Goal: Transaction & Acquisition: Purchase product/service

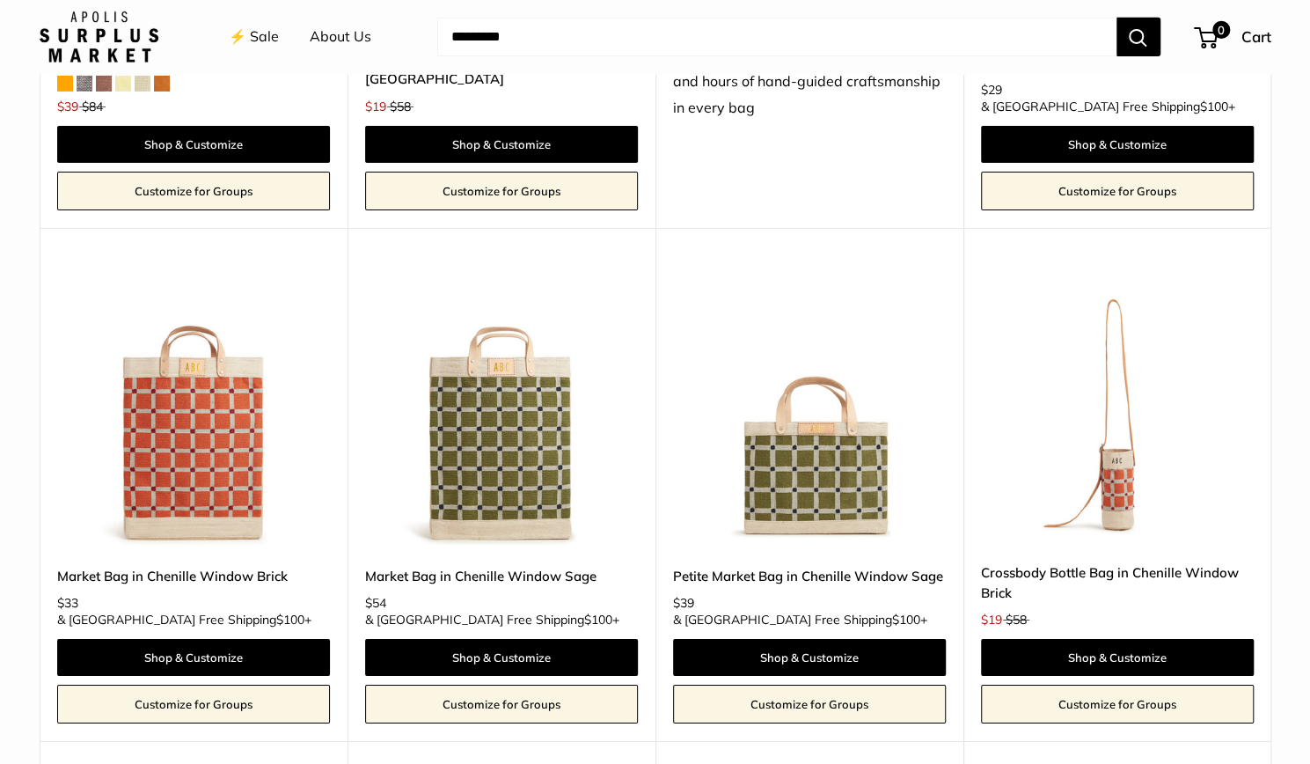
scroll to position [3419, 0]
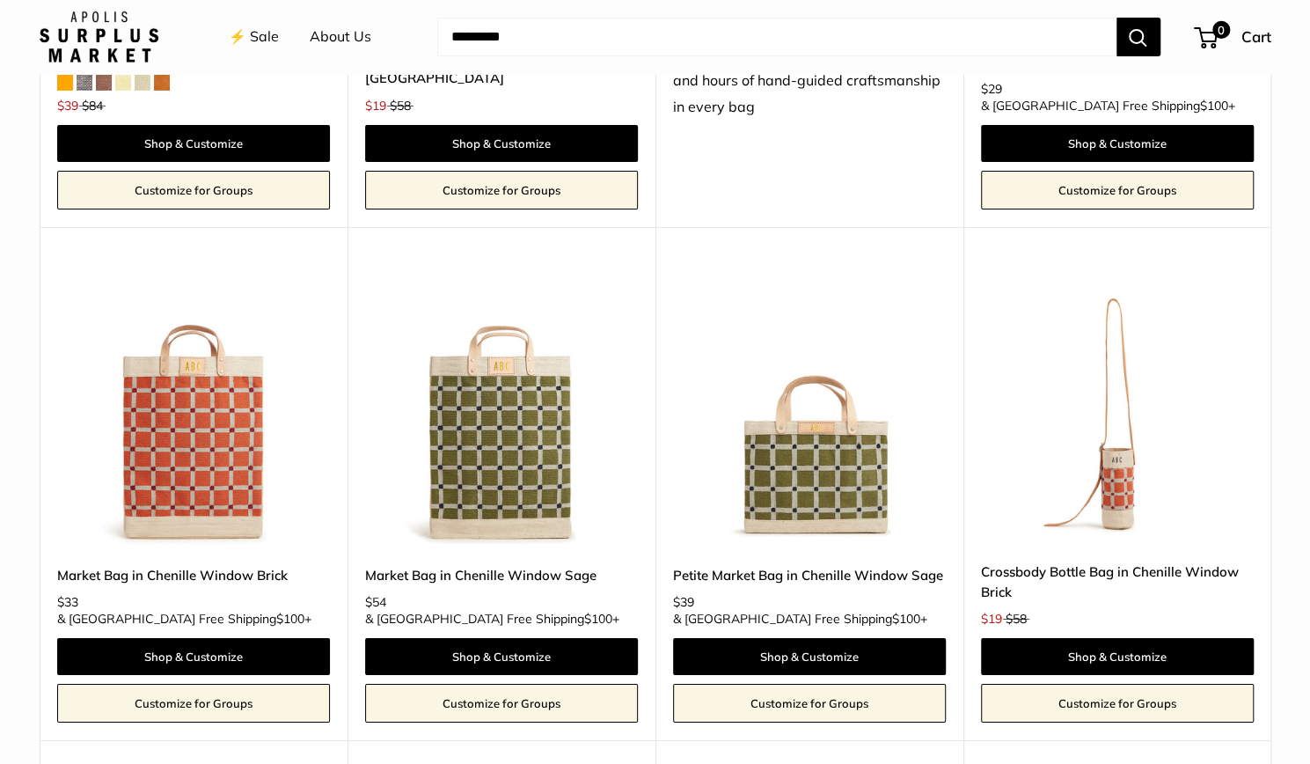
click at [853, 455] on img at bounding box center [809, 407] width 273 height 273
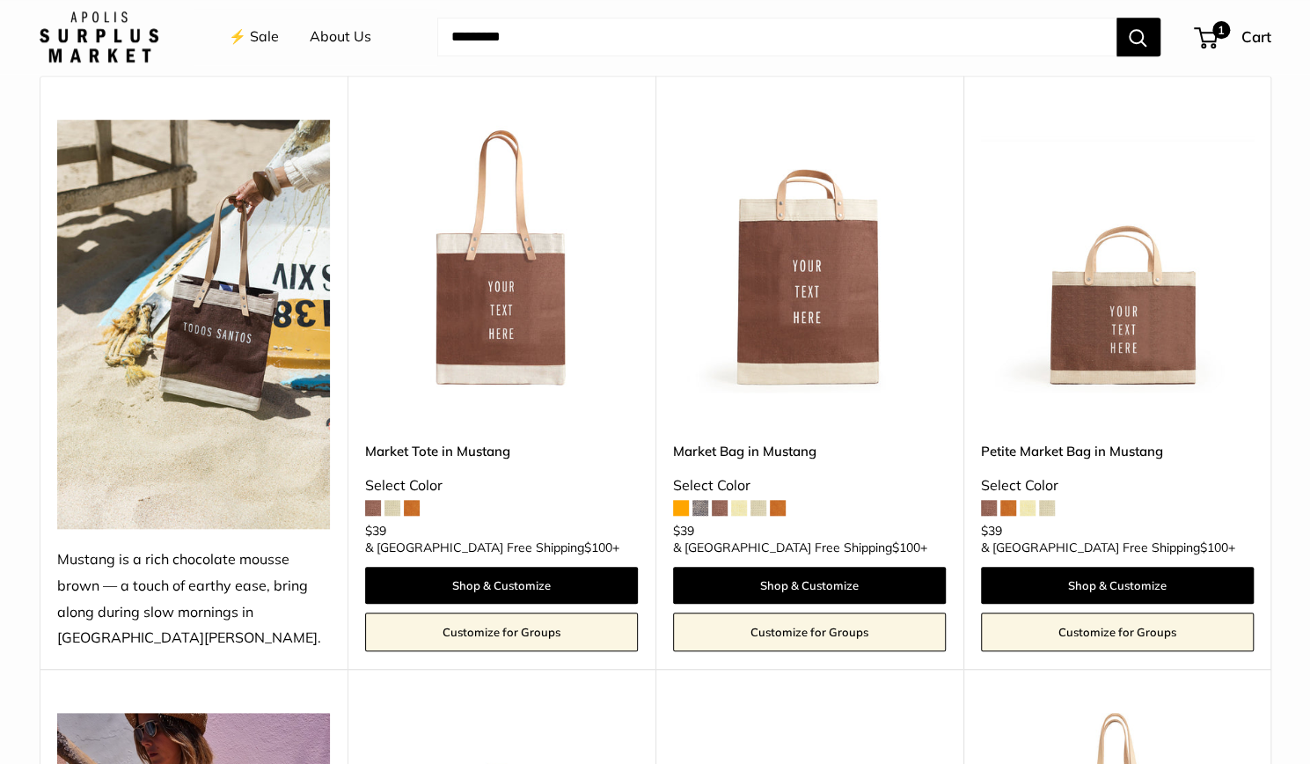
scroll to position [744, 0]
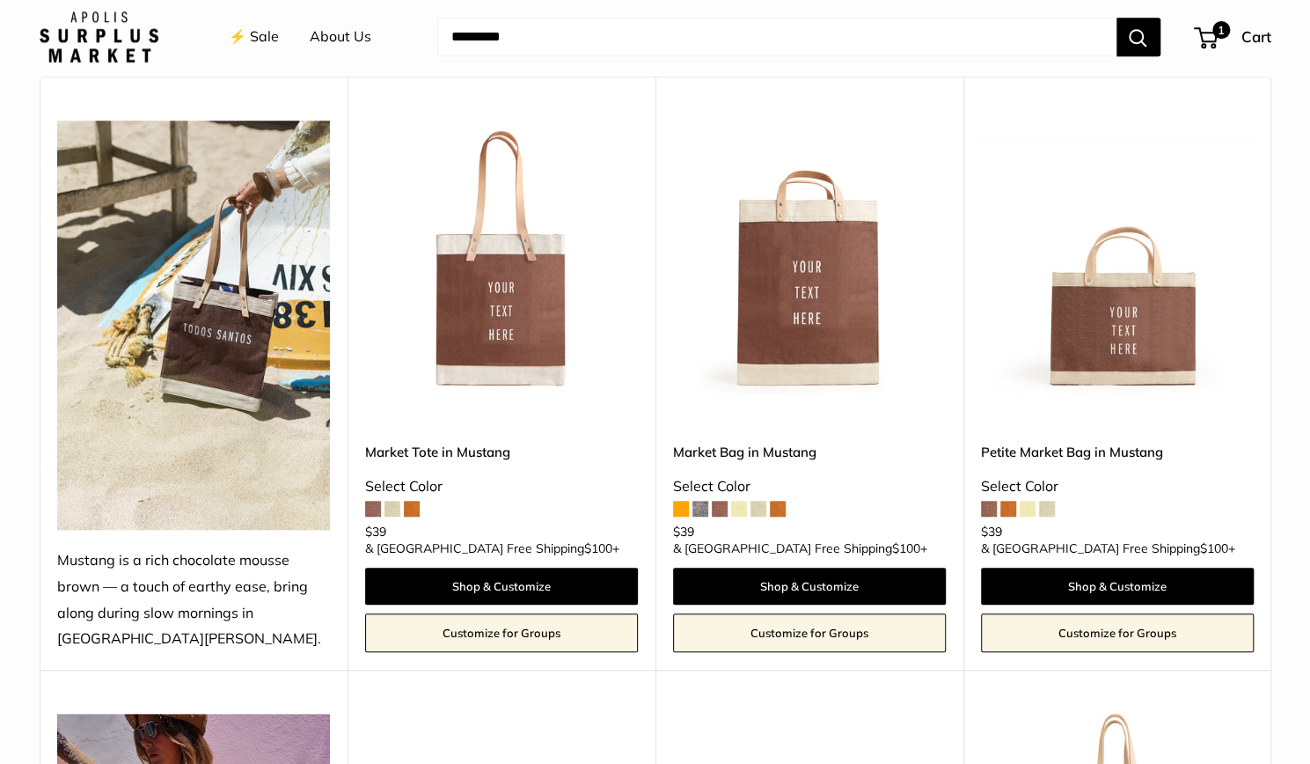
click at [1132, 332] on img at bounding box center [1117, 257] width 273 height 273
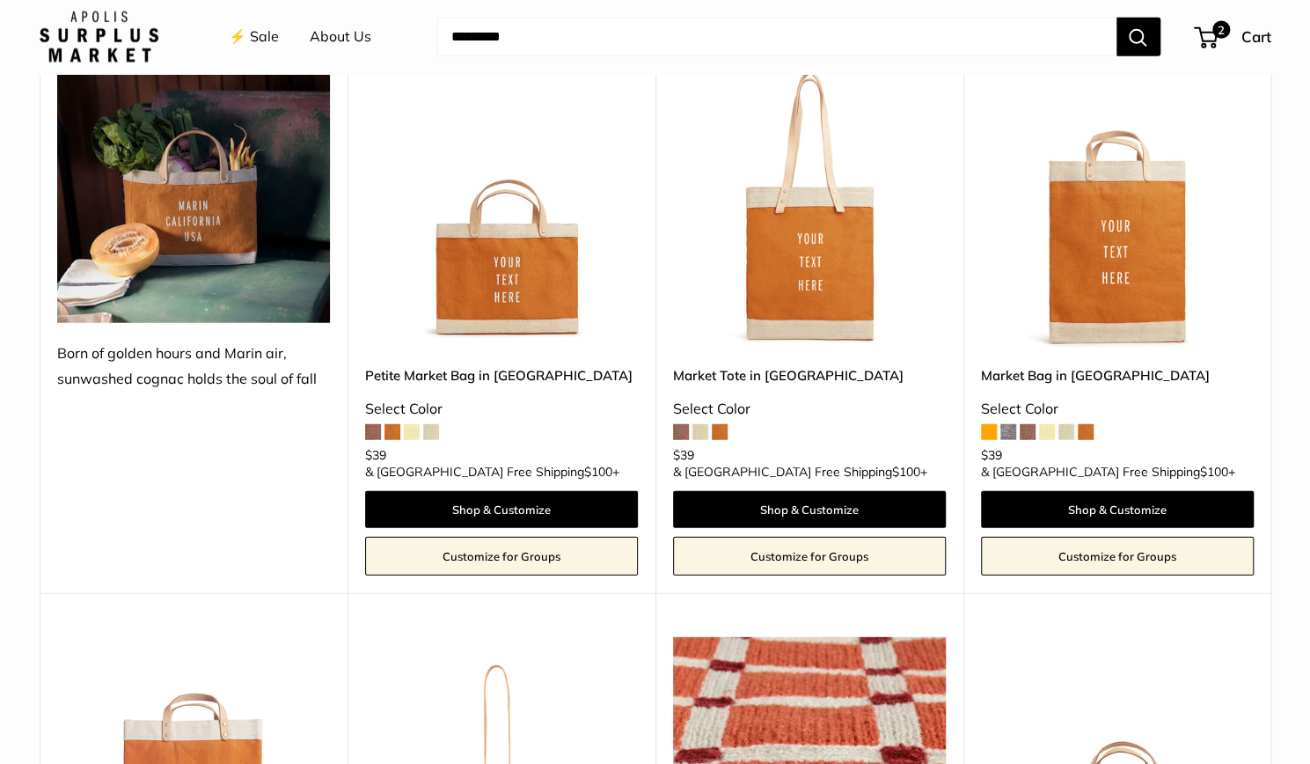
scroll to position [2510, 0]
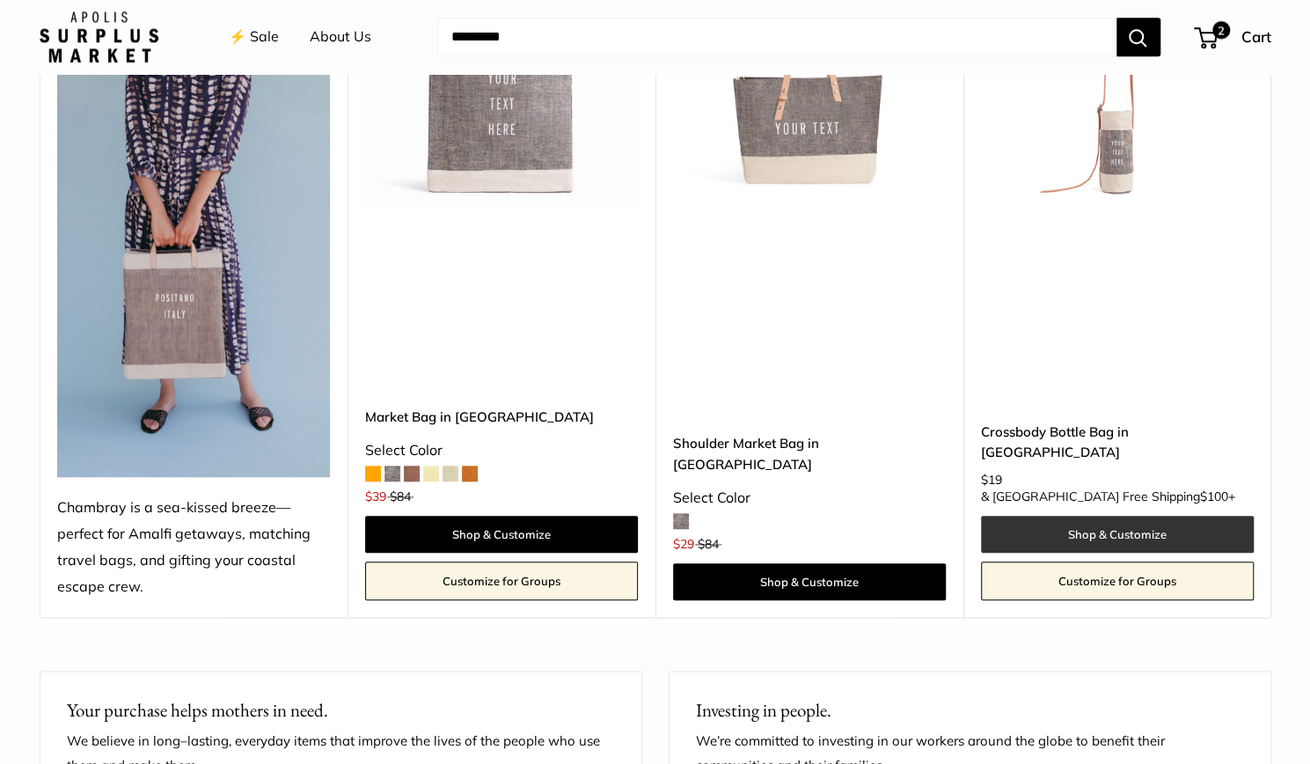
click at [1239, 553] on link "Shop & Customize" at bounding box center [1117, 534] width 273 height 37
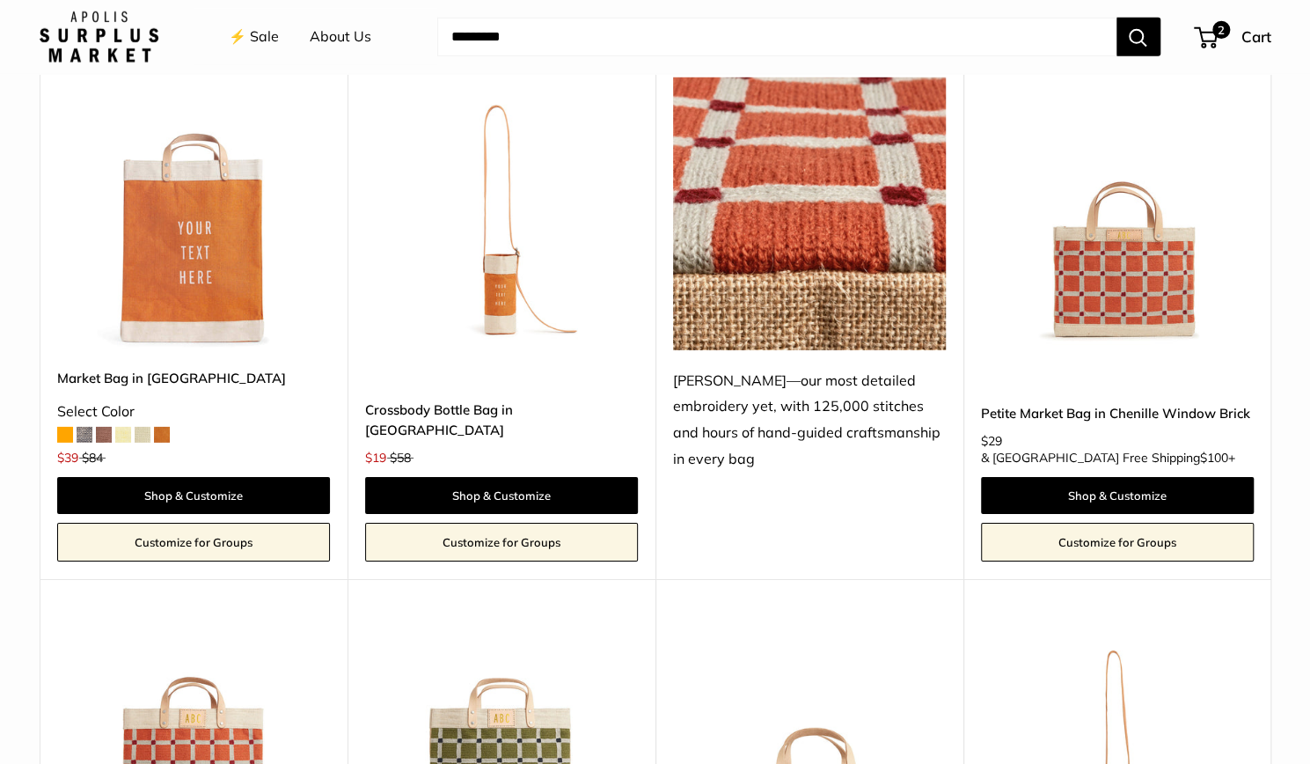
scroll to position [3061, 0]
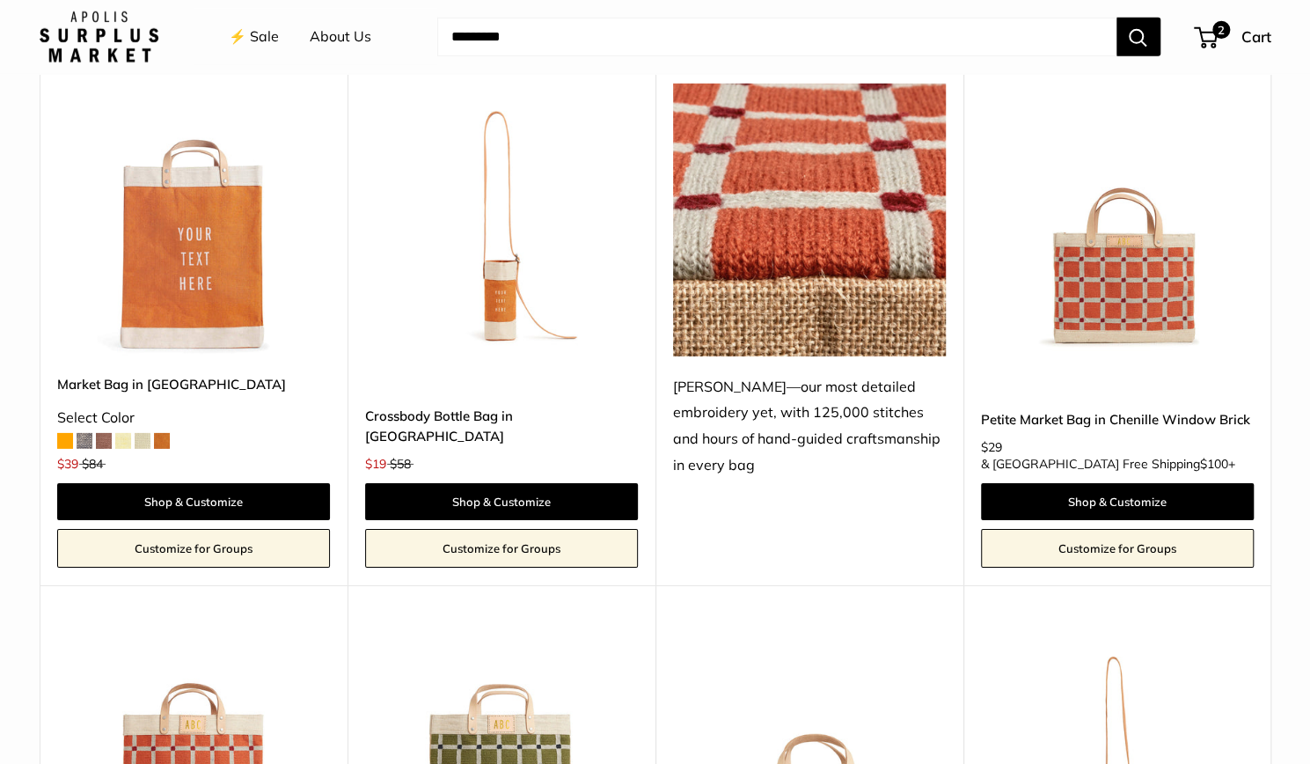
click at [1156, 251] on img at bounding box center [1117, 220] width 273 height 273
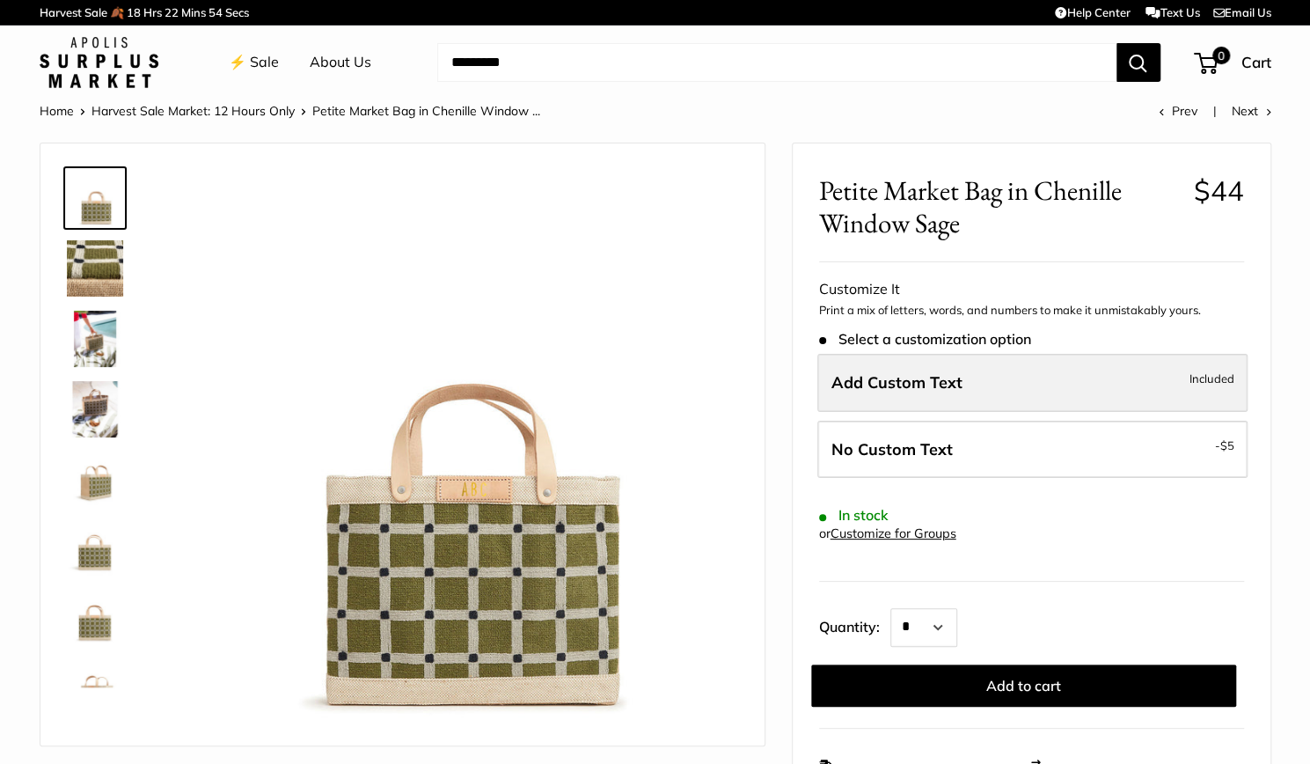
click at [857, 394] on label "Add Custom Text Included" at bounding box center [1032, 383] width 430 height 58
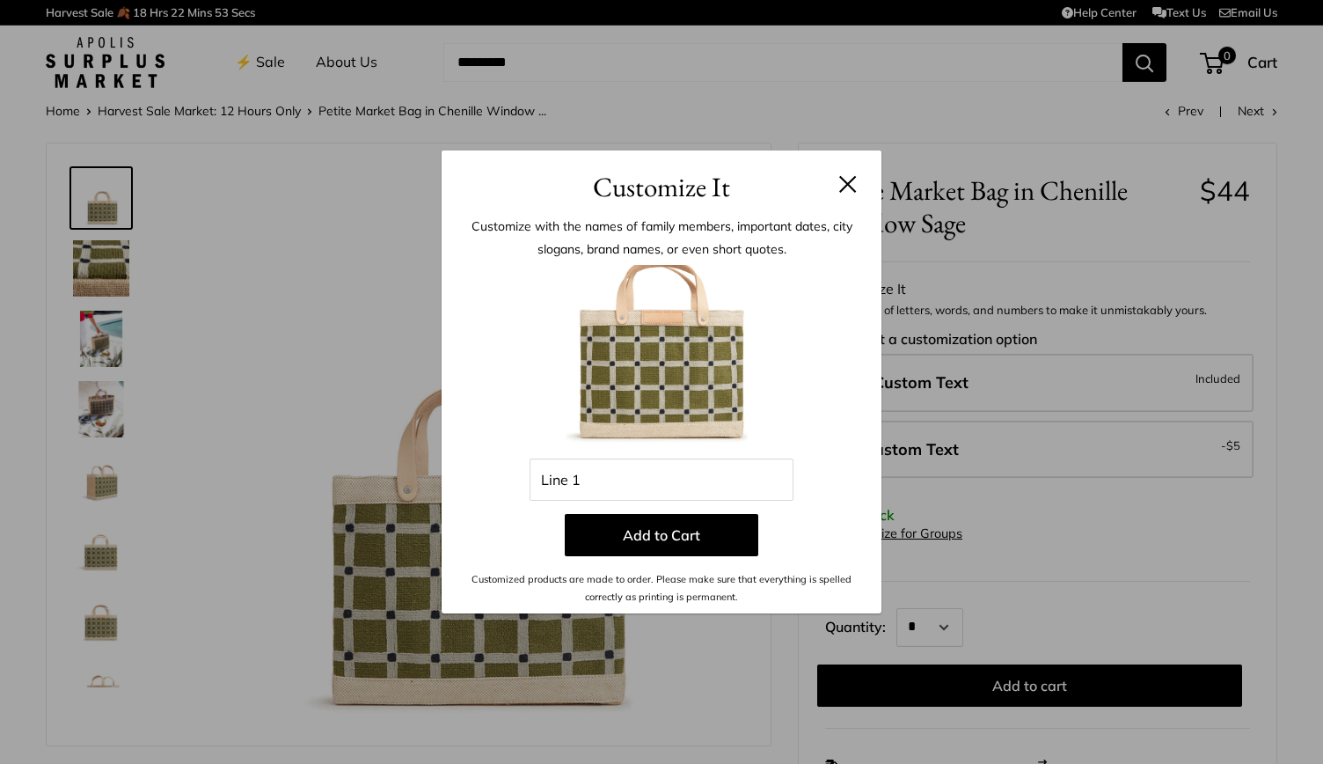
click at [614, 504] on div "Enter 3 letters Line 1 Add to Cart Customized products are made to order. Pleas…" at bounding box center [661, 435] width 387 height 341
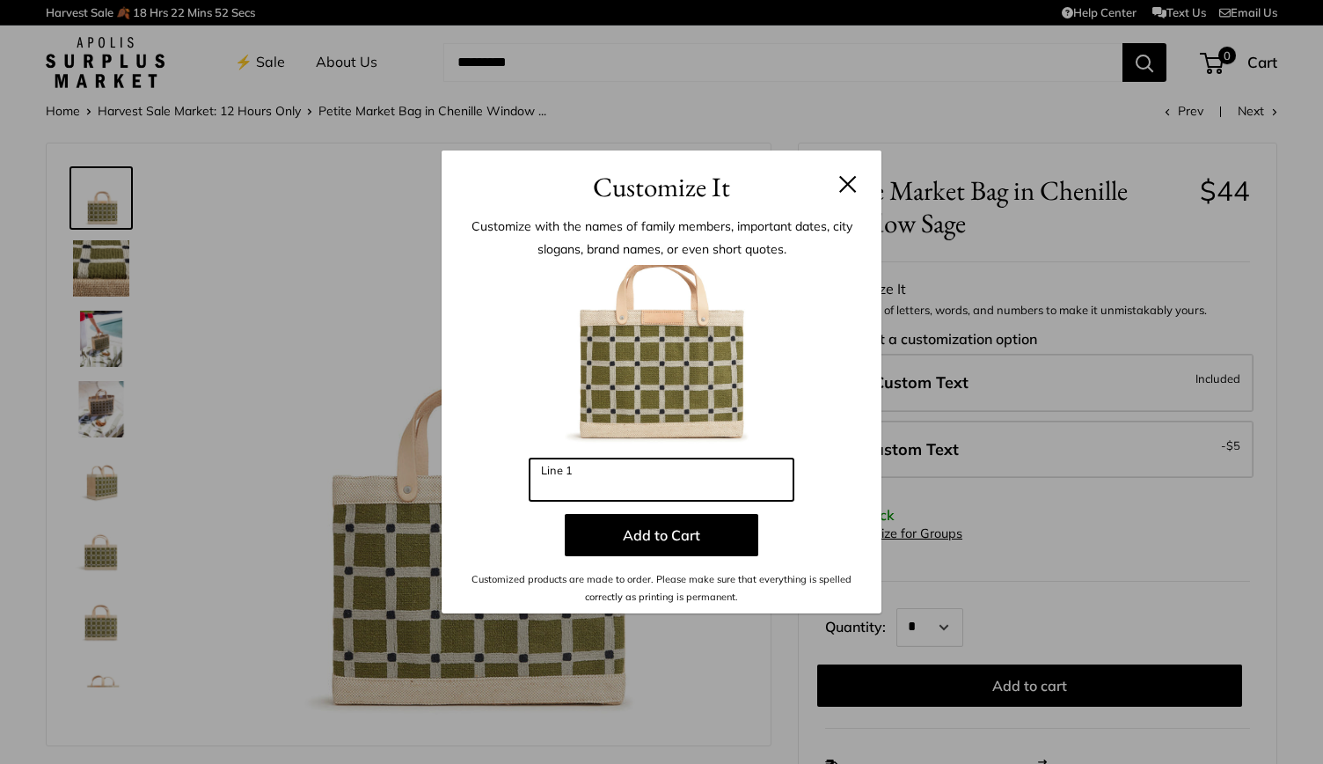
click at [599, 478] on input "Line 1" at bounding box center [662, 479] width 264 height 42
type input "***"
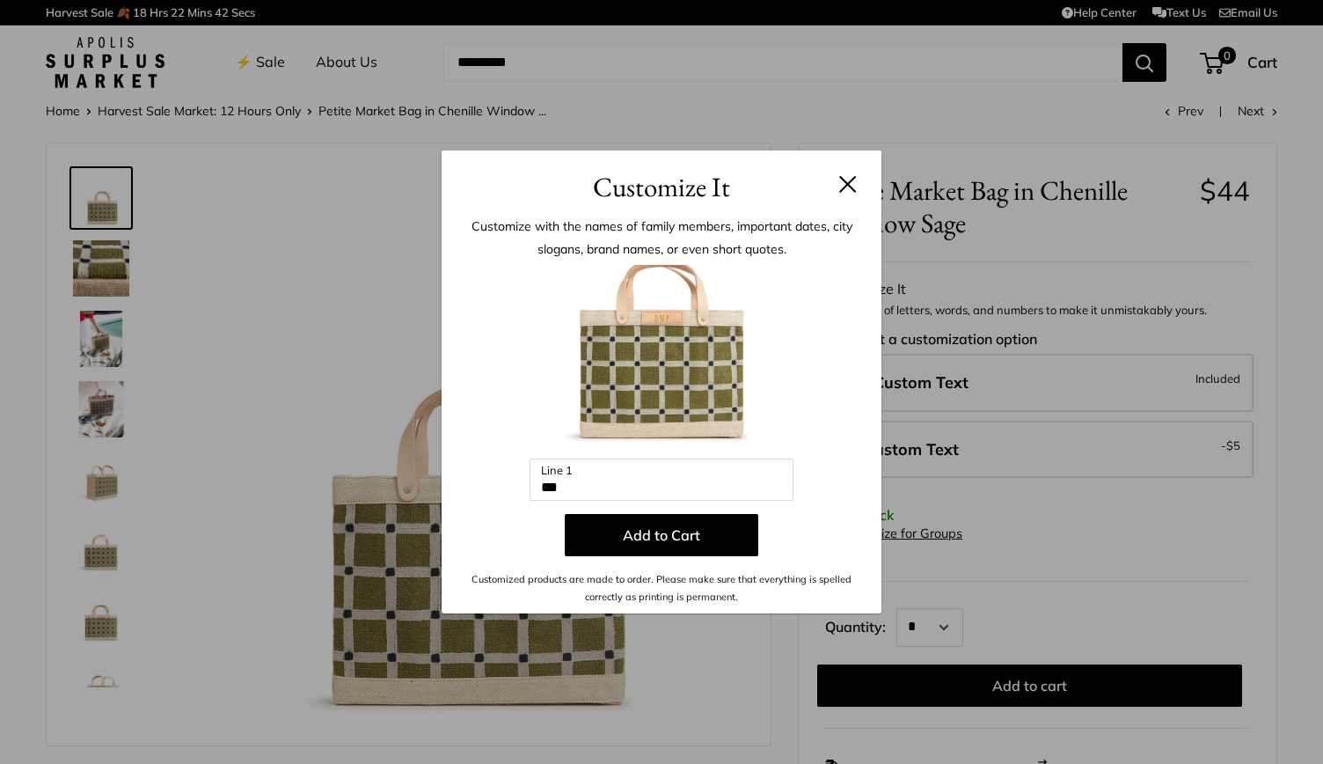
click at [849, 184] on button at bounding box center [848, 184] width 18 height 18
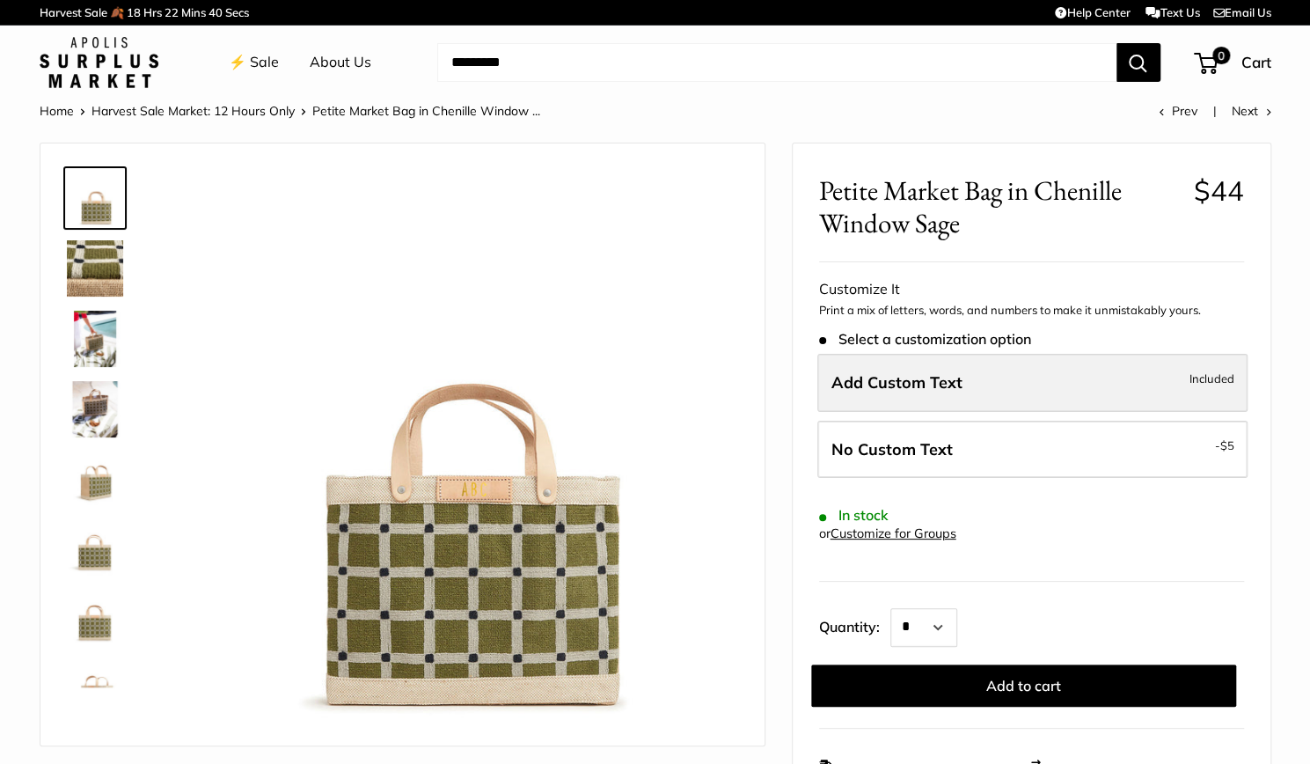
click at [869, 380] on span "Add Custom Text" at bounding box center [897, 382] width 131 height 20
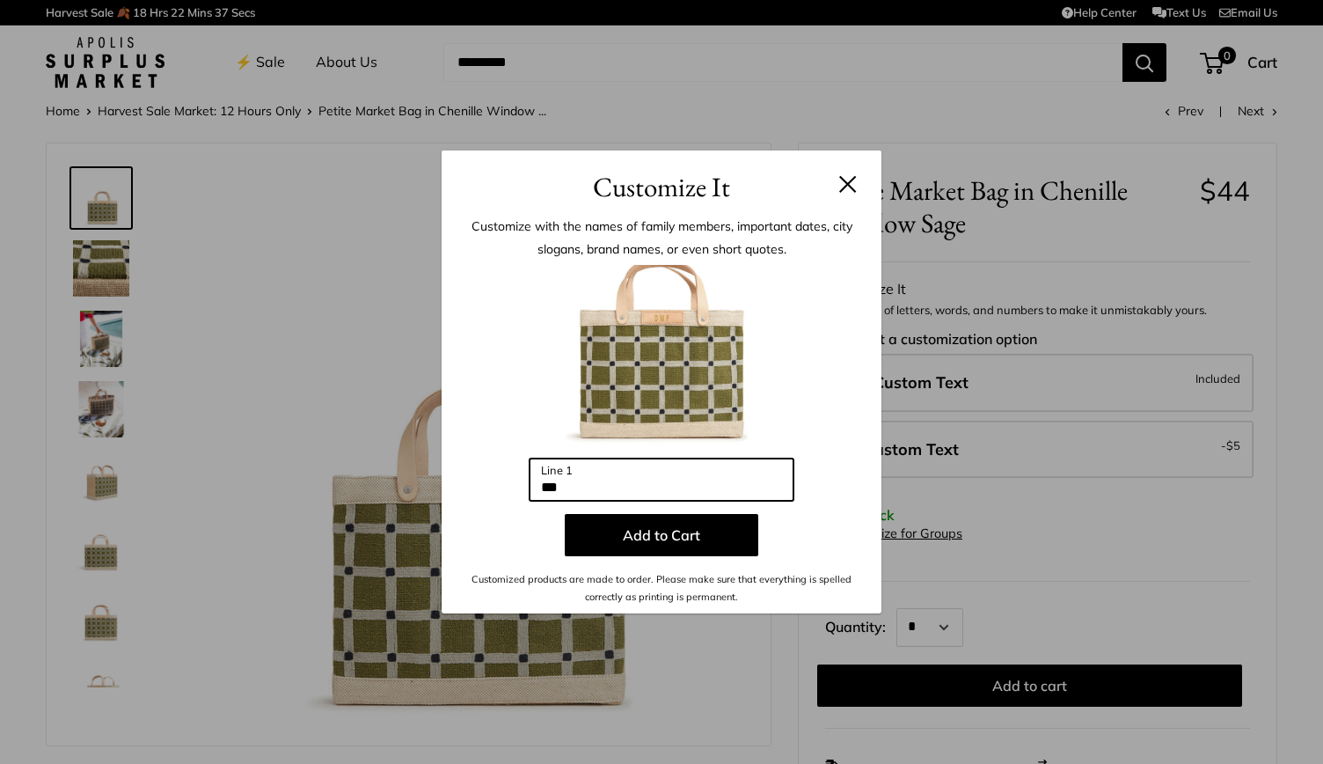
click at [625, 490] on input "***" at bounding box center [662, 479] width 264 height 42
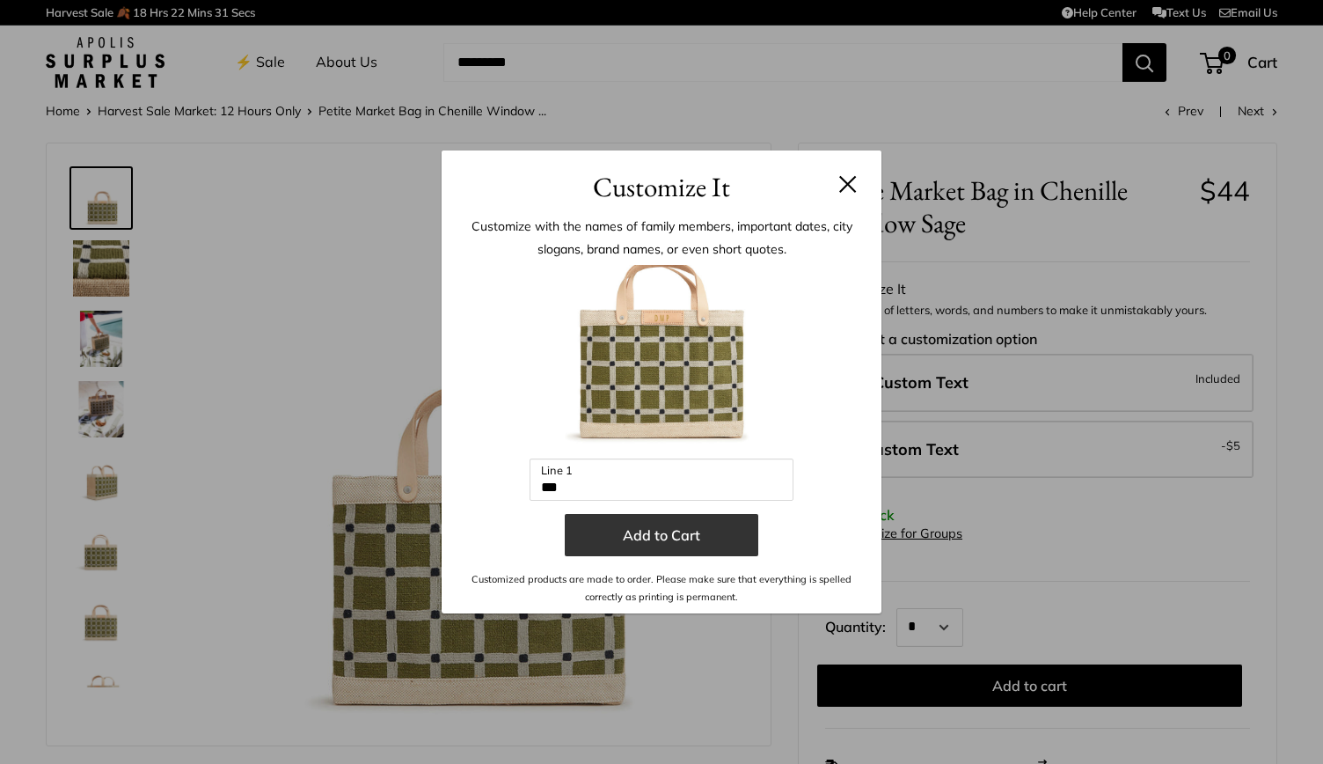
click at [697, 547] on button "Add to Cart" at bounding box center [662, 535] width 194 height 42
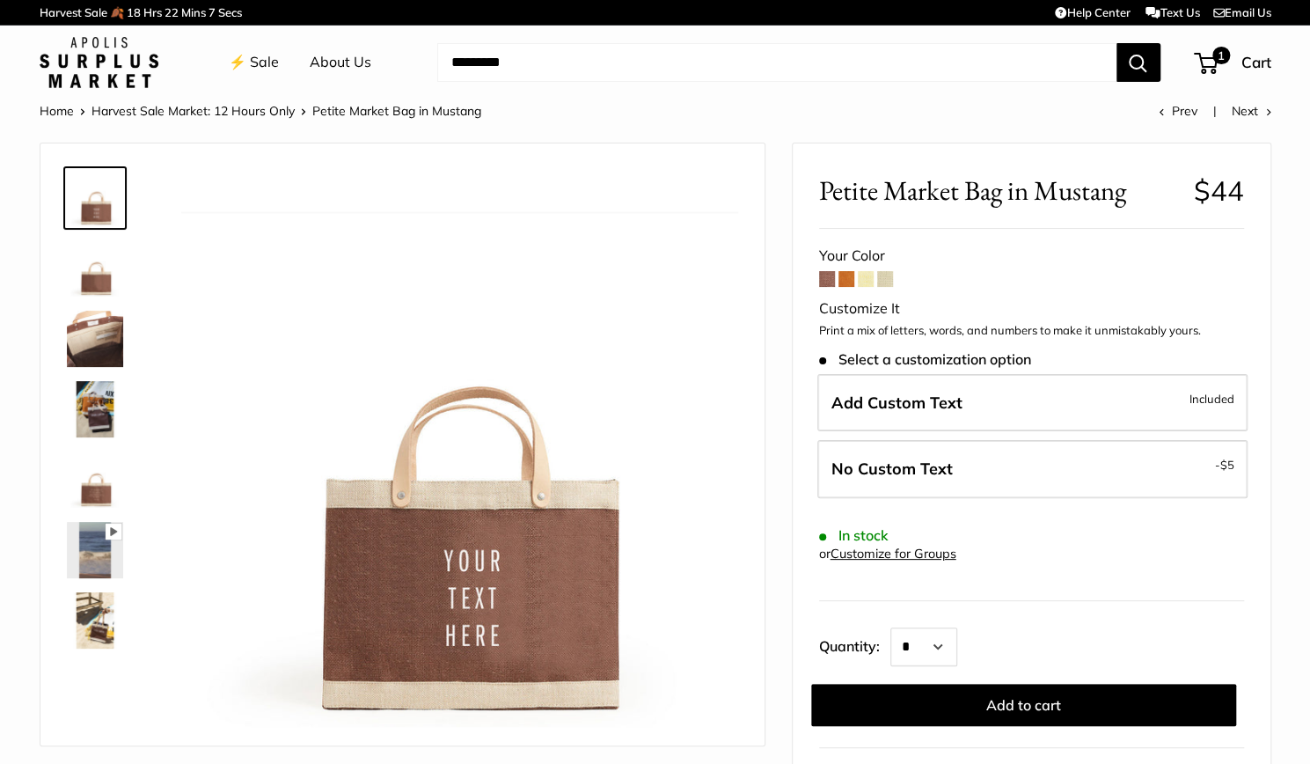
click at [541, 582] on img at bounding box center [459, 448] width 557 height 557
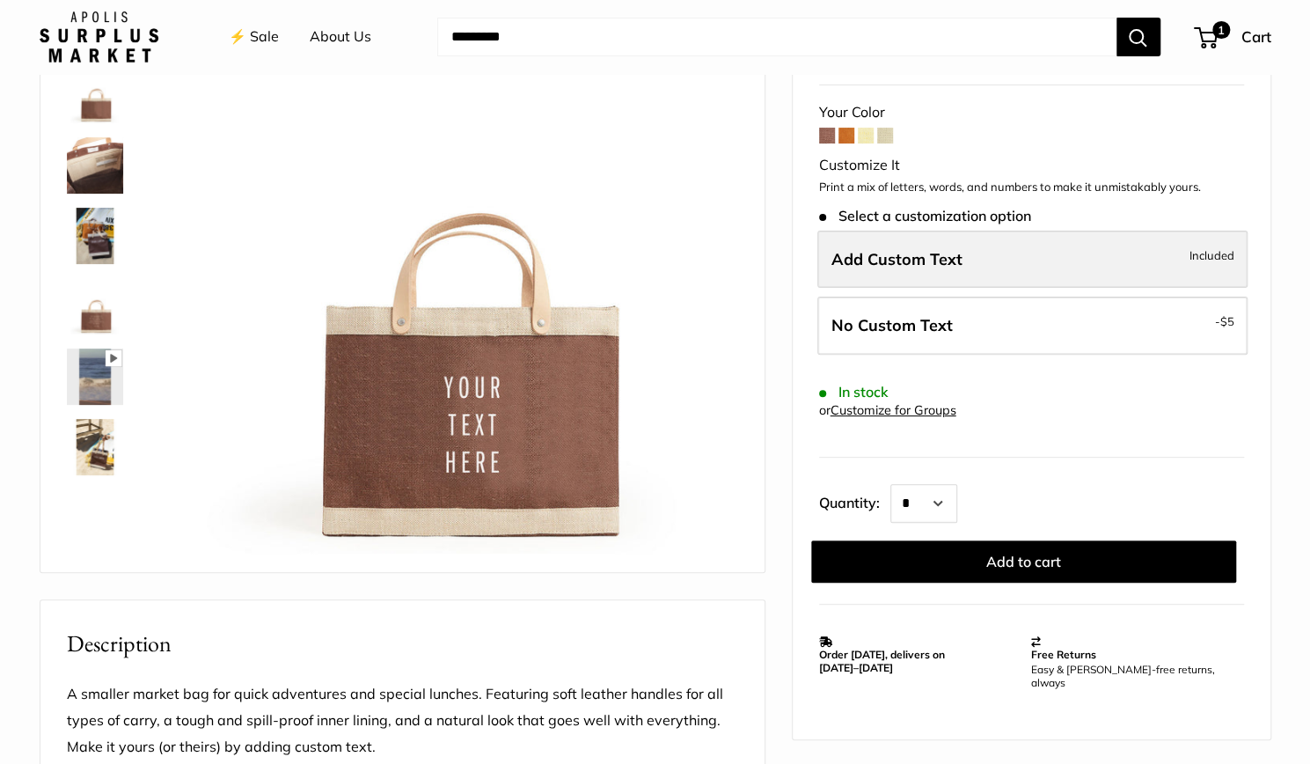
click at [913, 272] on label "Add Custom Text Included" at bounding box center [1032, 260] width 430 height 58
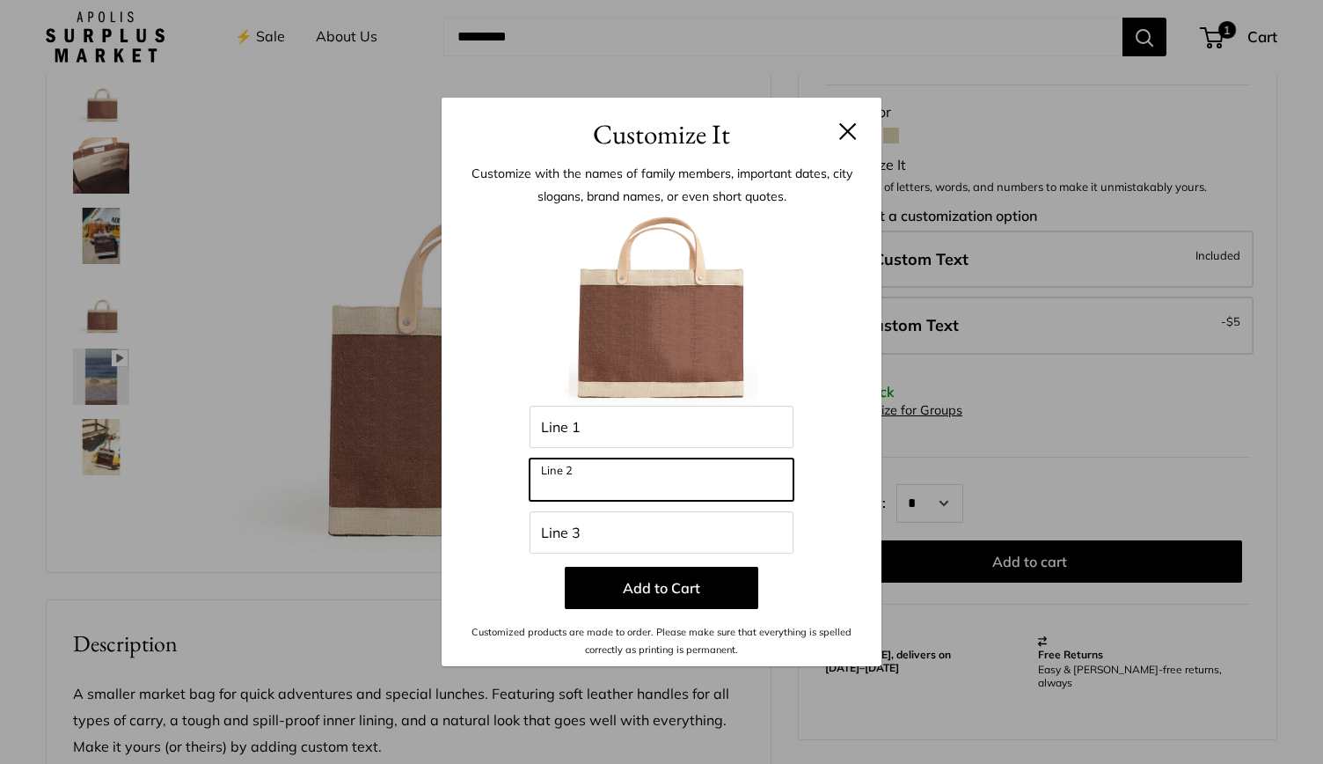
click at [651, 490] on input "Line 2" at bounding box center [662, 479] width 264 height 42
type input "***"
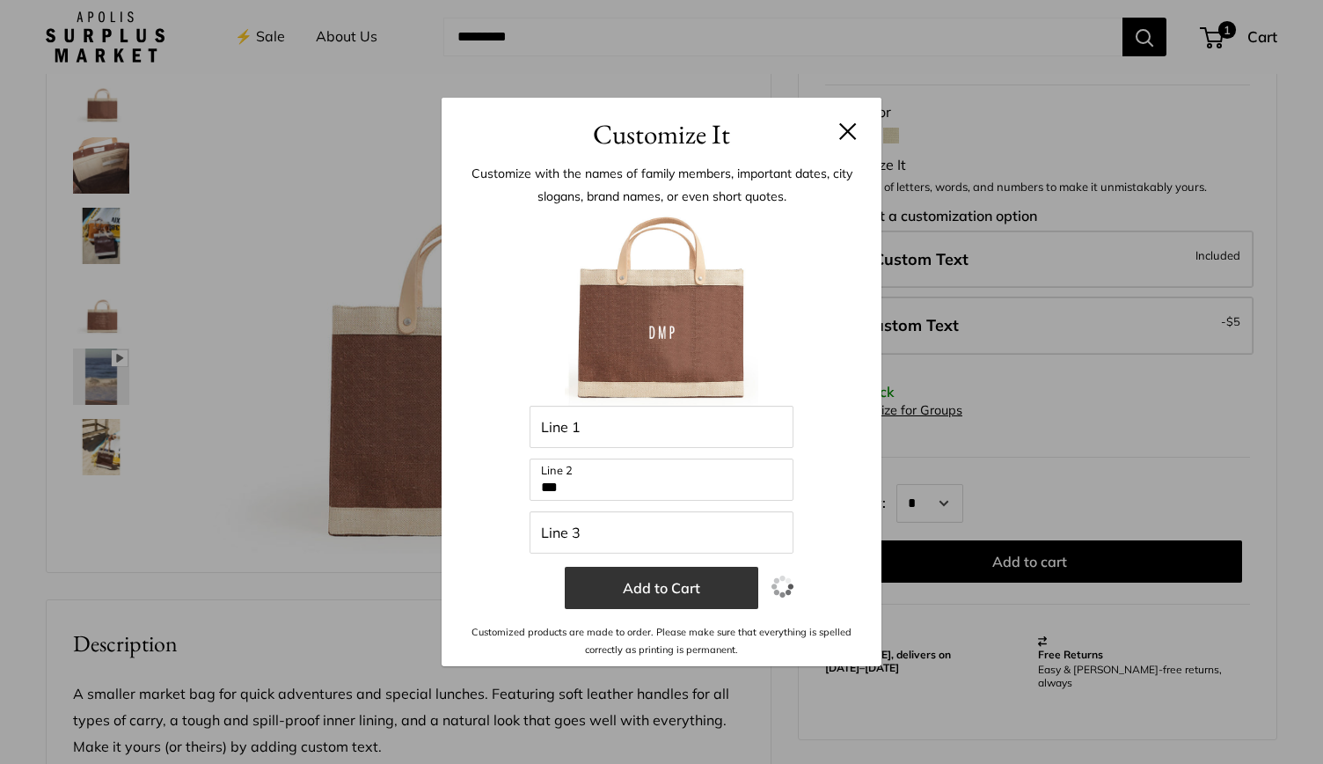
click at [671, 585] on button "Add to Cart" at bounding box center [662, 588] width 194 height 42
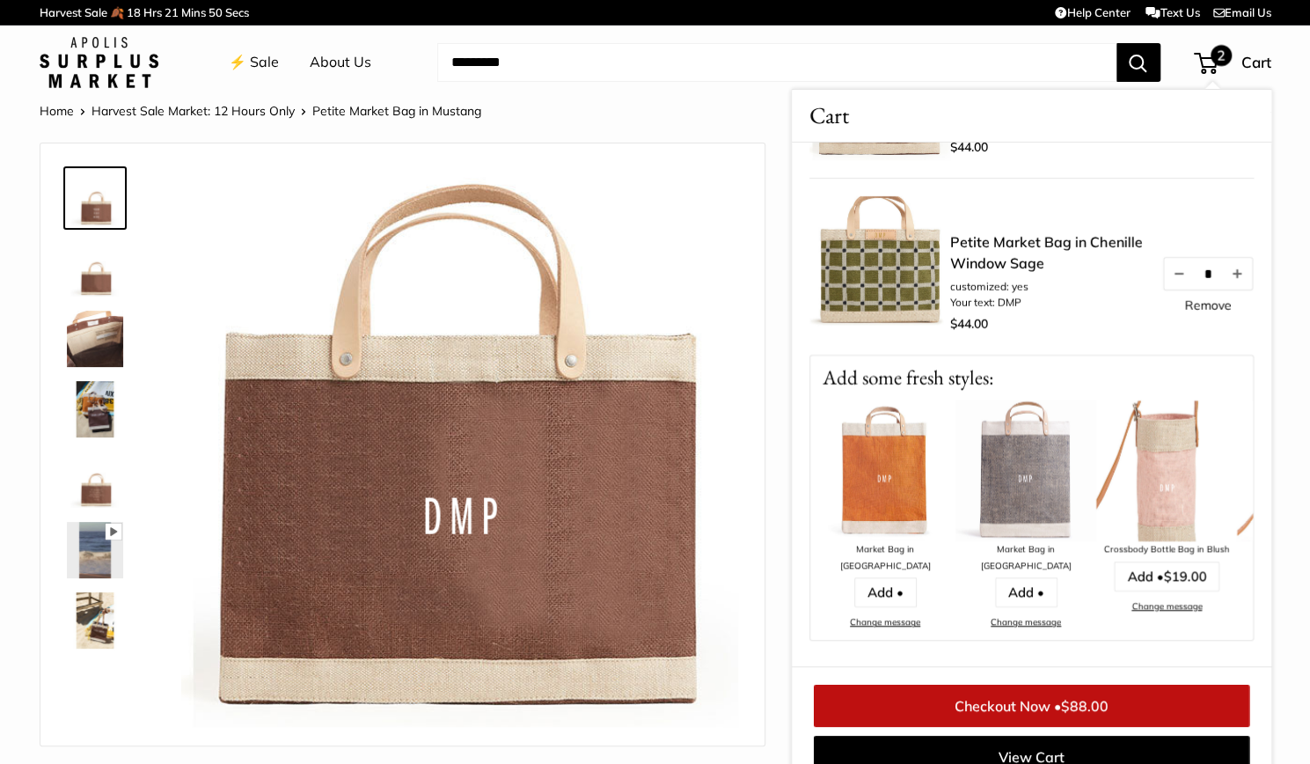
scroll to position [304, 0]
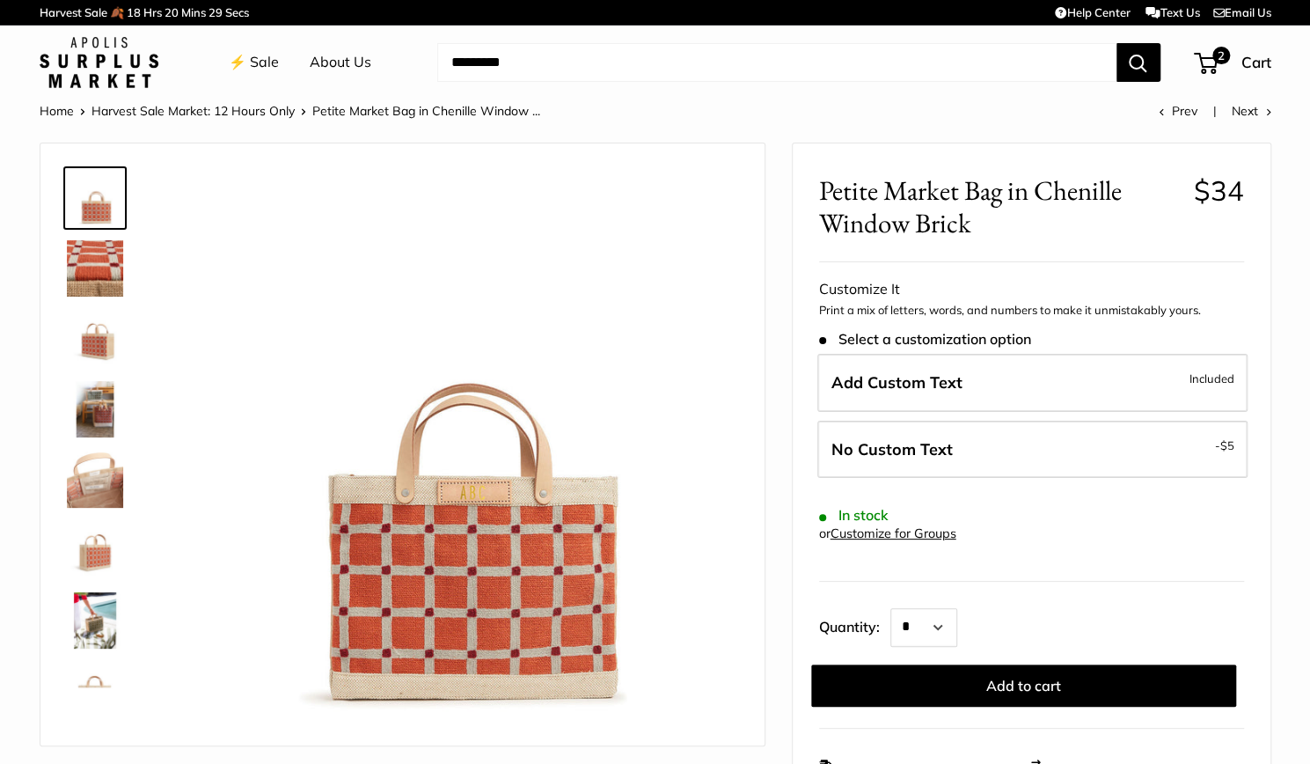
click at [97, 543] on img at bounding box center [95, 550] width 56 height 56
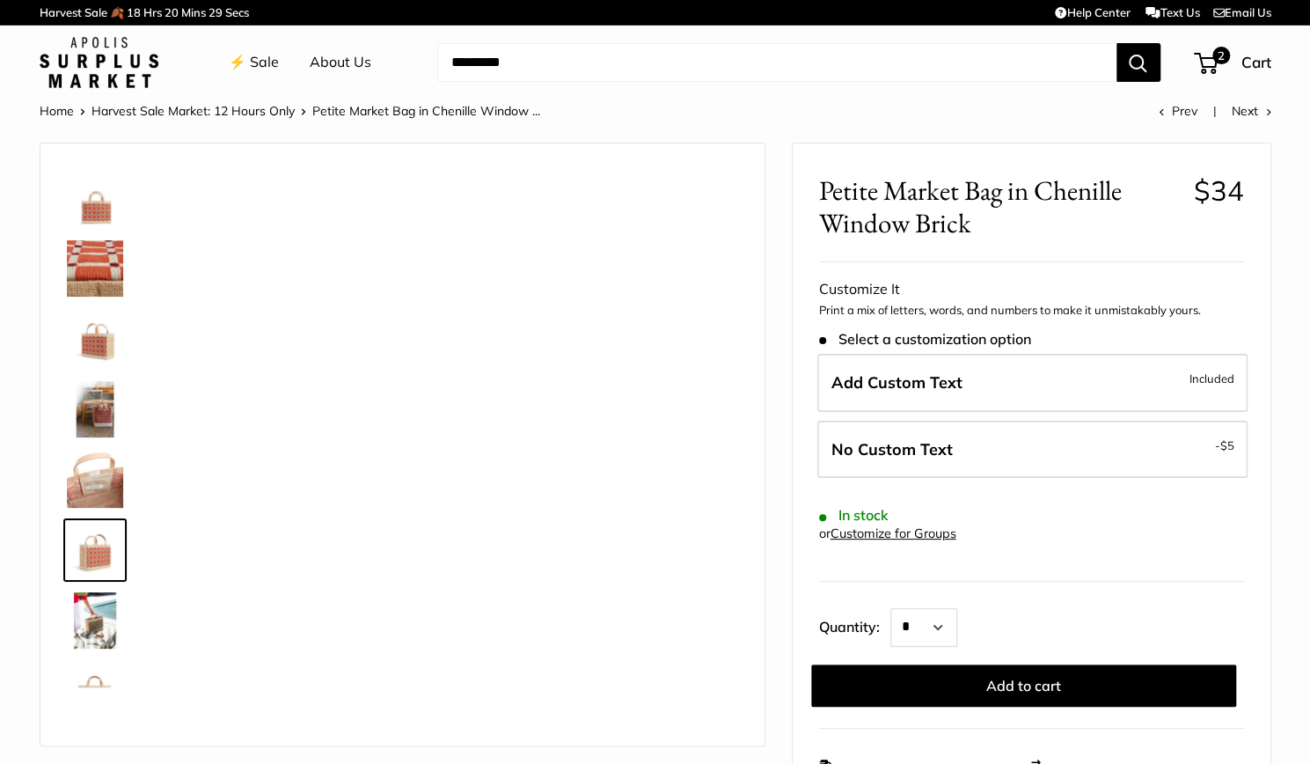
scroll to position [113, 0]
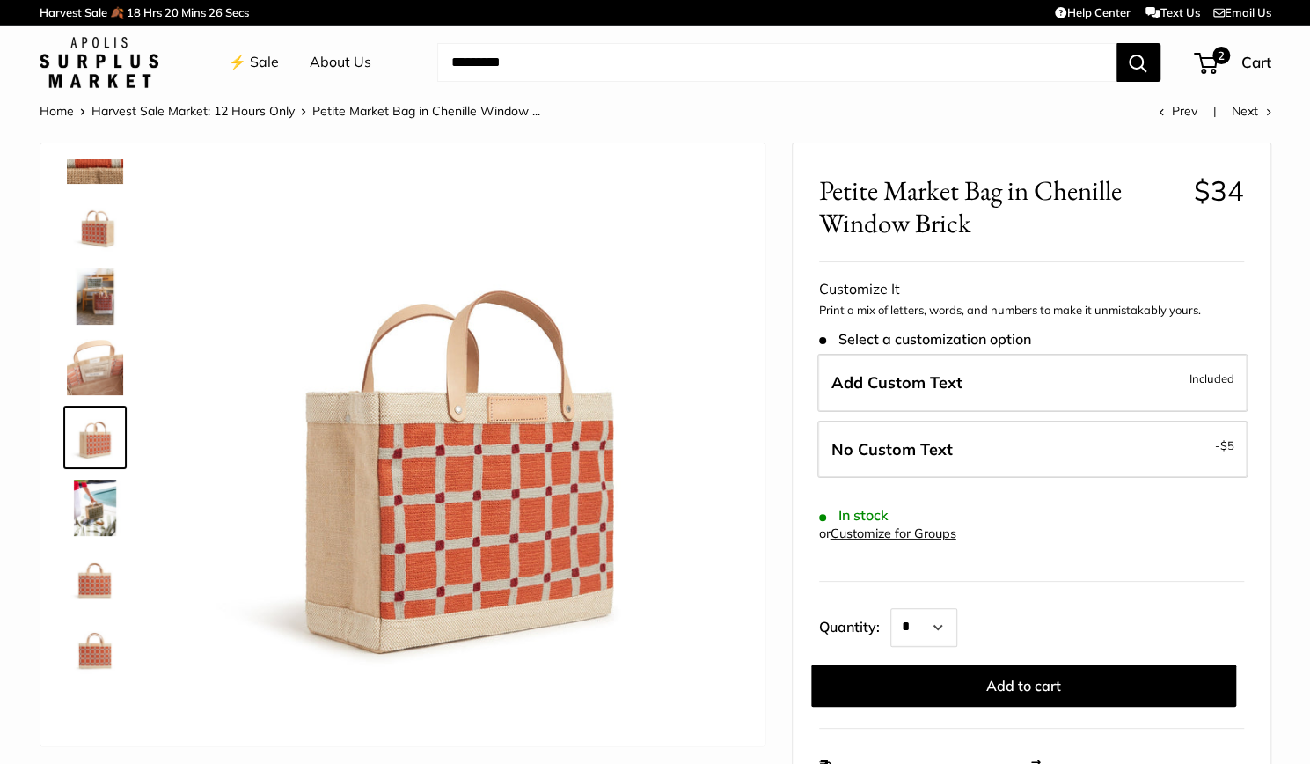
click at [97, 499] on img at bounding box center [95, 508] width 56 height 56
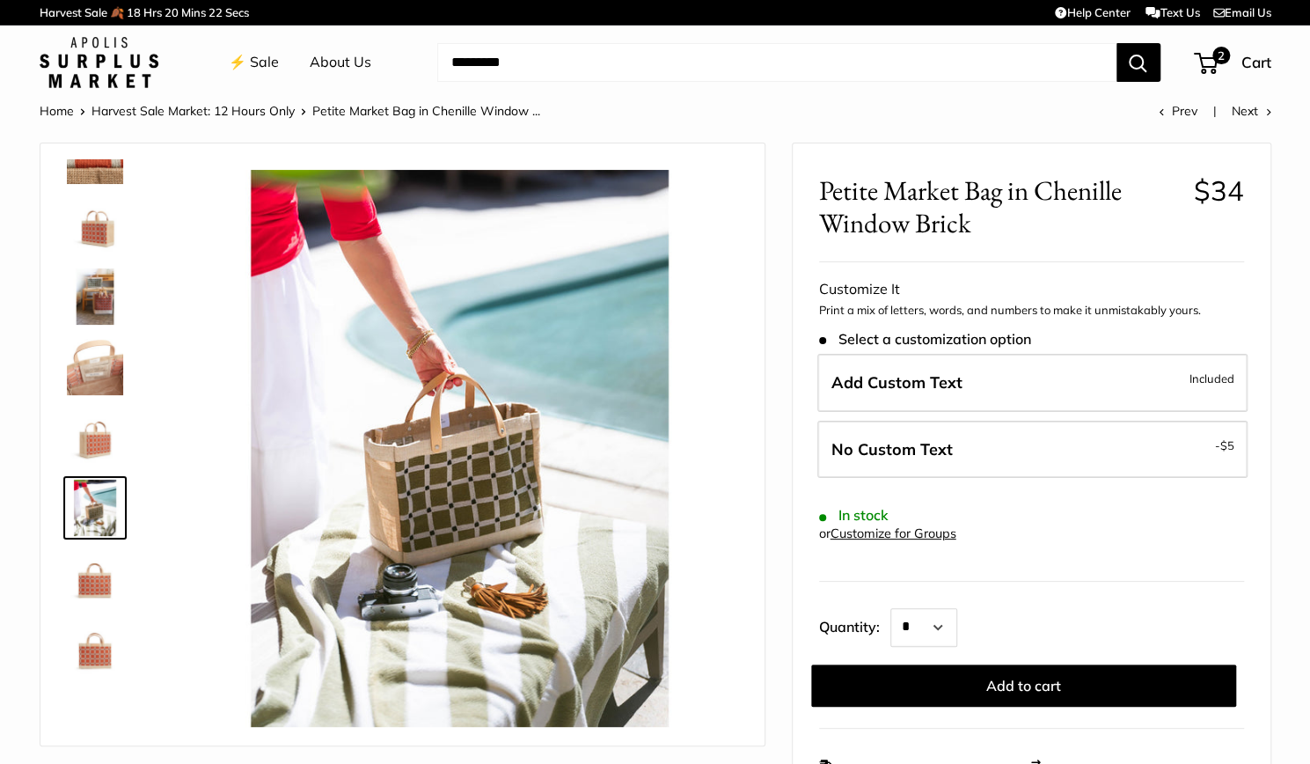
click at [94, 288] on img at bounding box center [95, 296] width 56 height 56
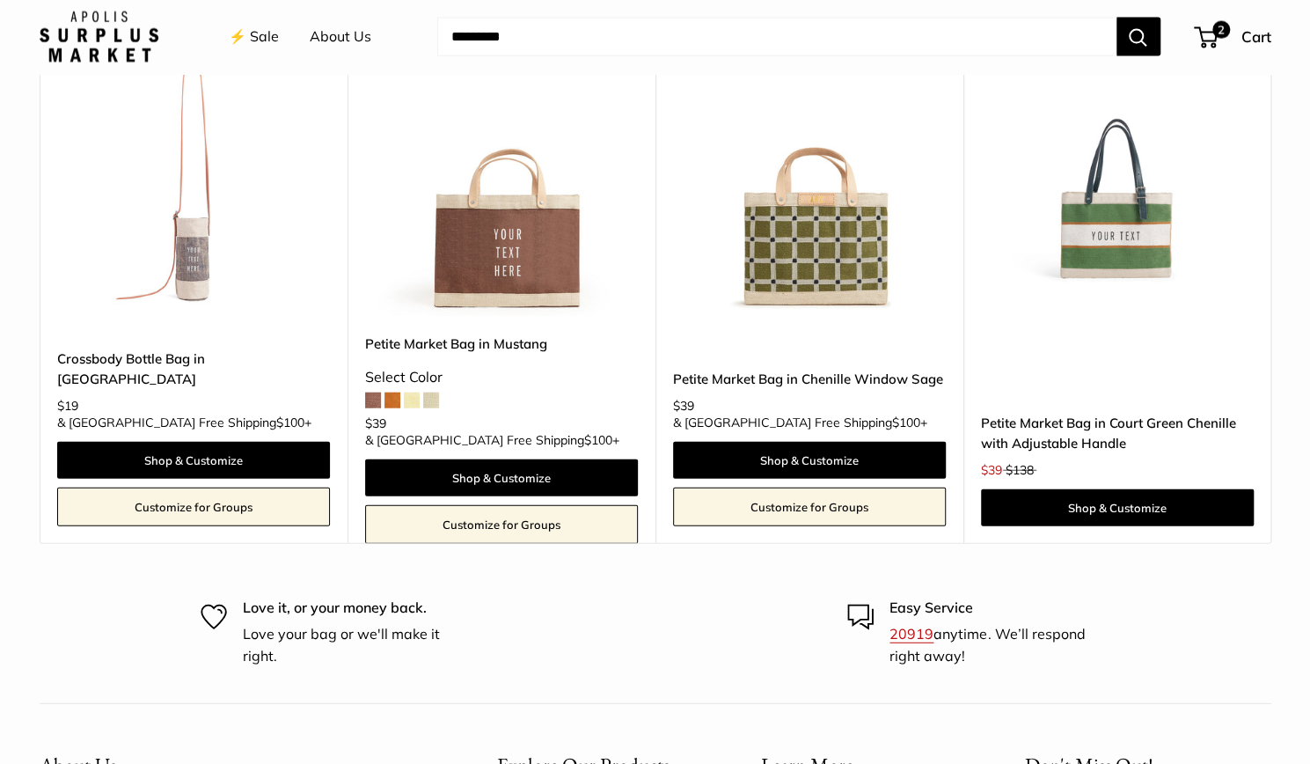
scroll to position [2370, 0]
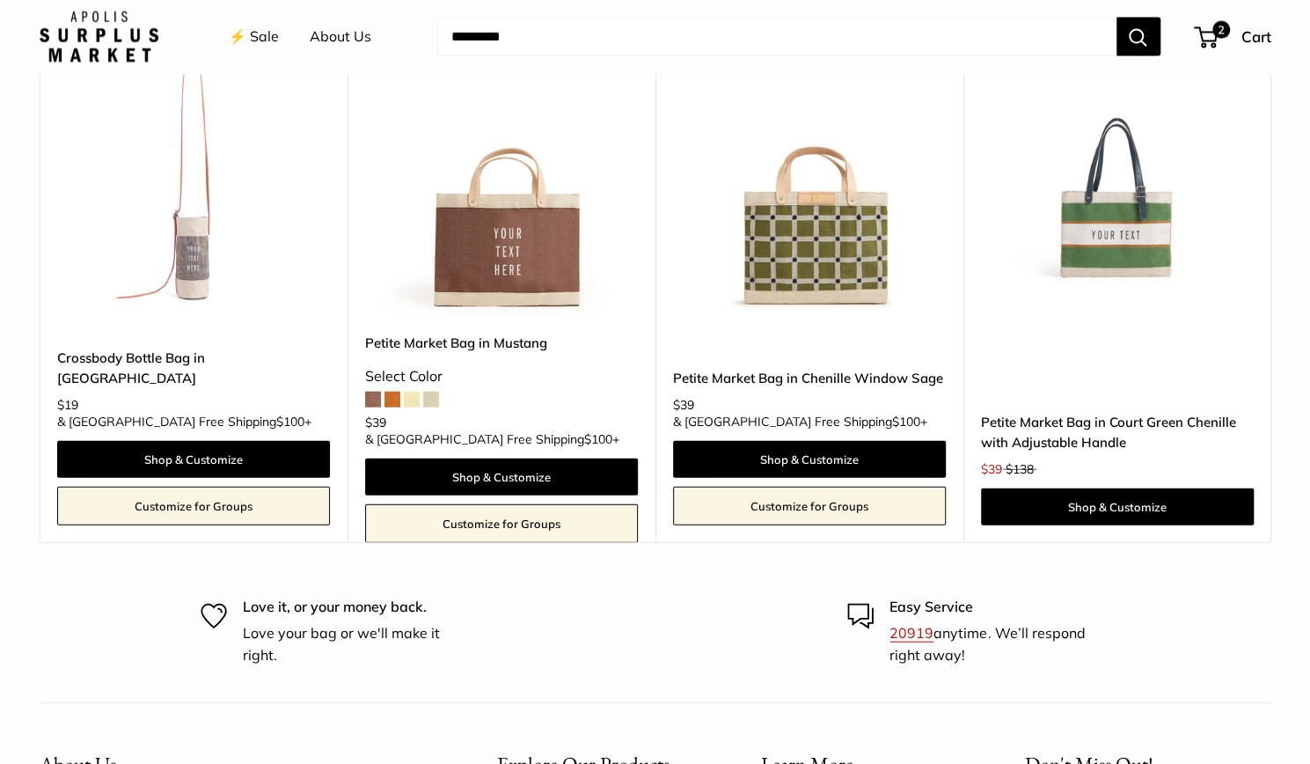
click at [831, 269] on img at bounding box center [809, 178] width 273 height 273
click at [0, 0] on img at bounding box center [0, 0] width 0 height 0
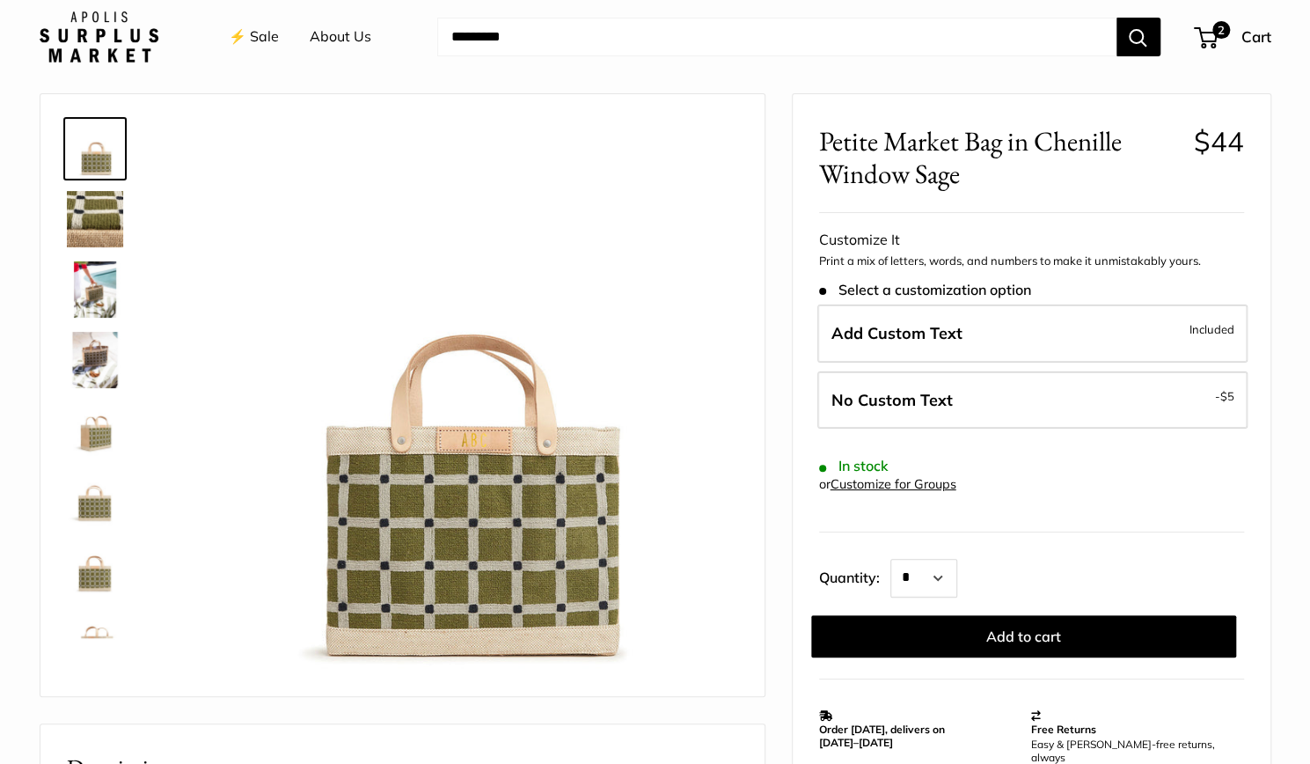
scroll to position [48, 0]
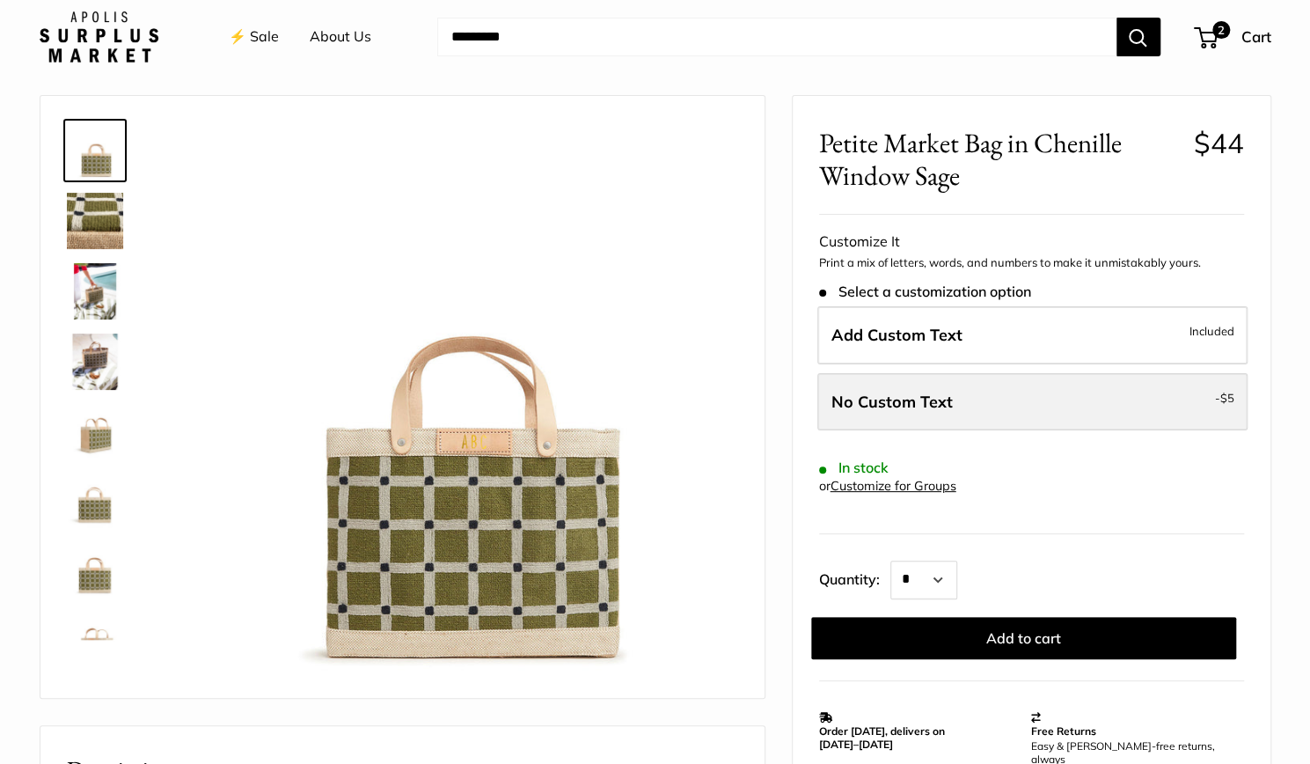
click at [1183, 396] on label "No Custom Text - $5" at bounding box center [1032, 402] width 430 height 58
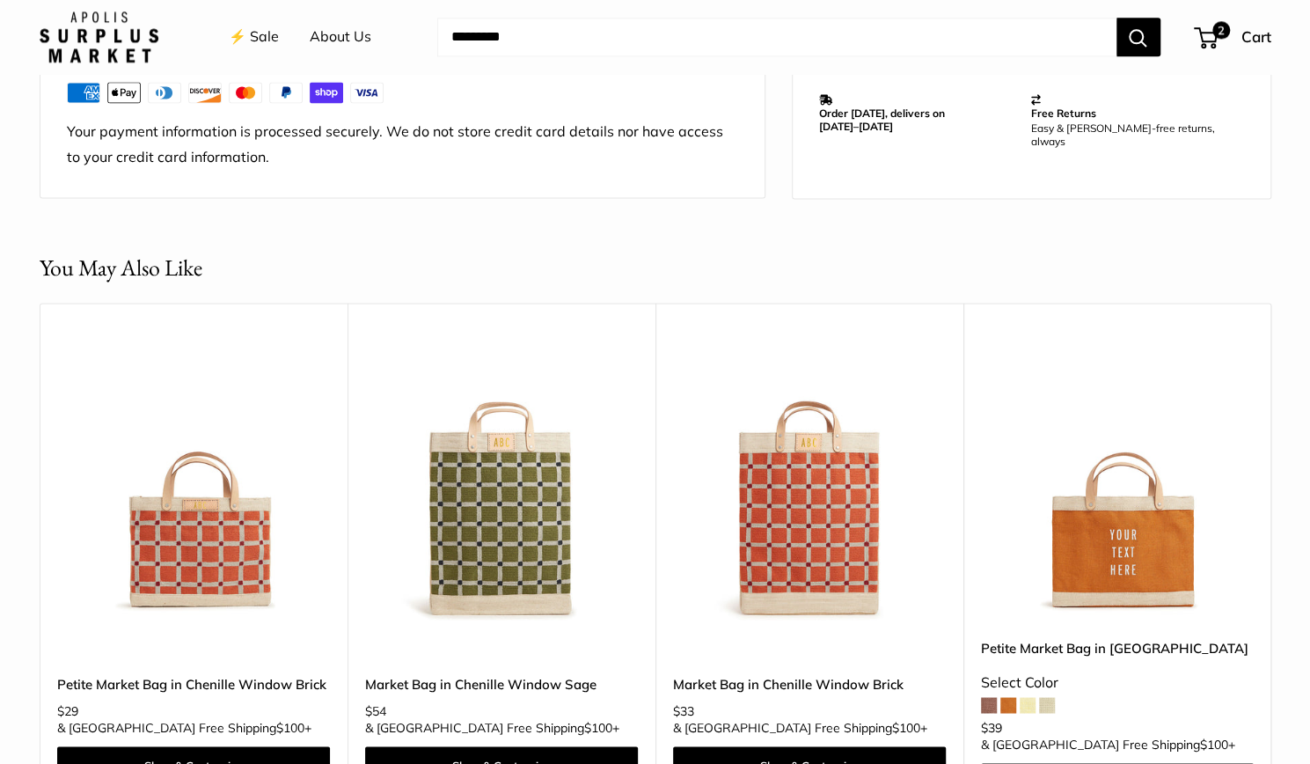
scroll to position [1415, 0]
click at [0, 0] on img at bounding box center [0, 0] width 0 height 0
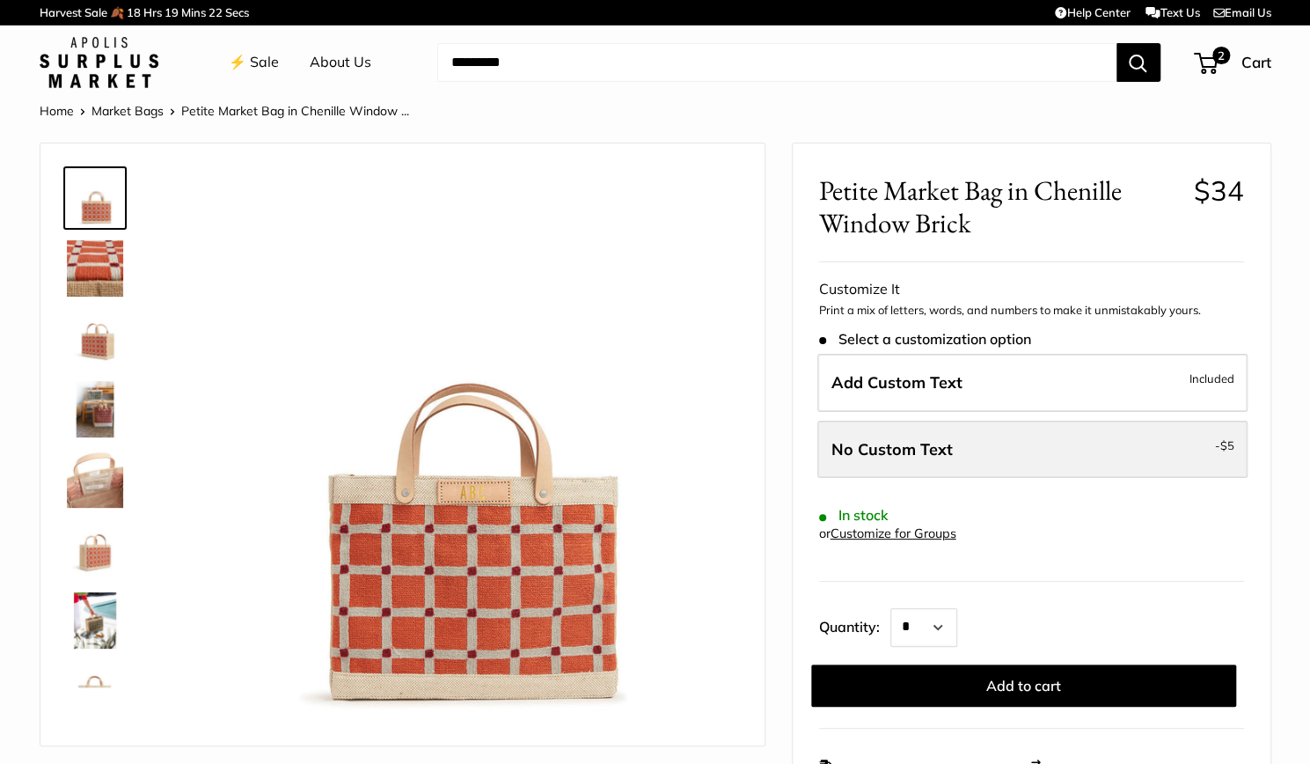
click at [872, 458] on label "No Custom Text - $5" at bounding box center [1032, 450] width 430 height 58
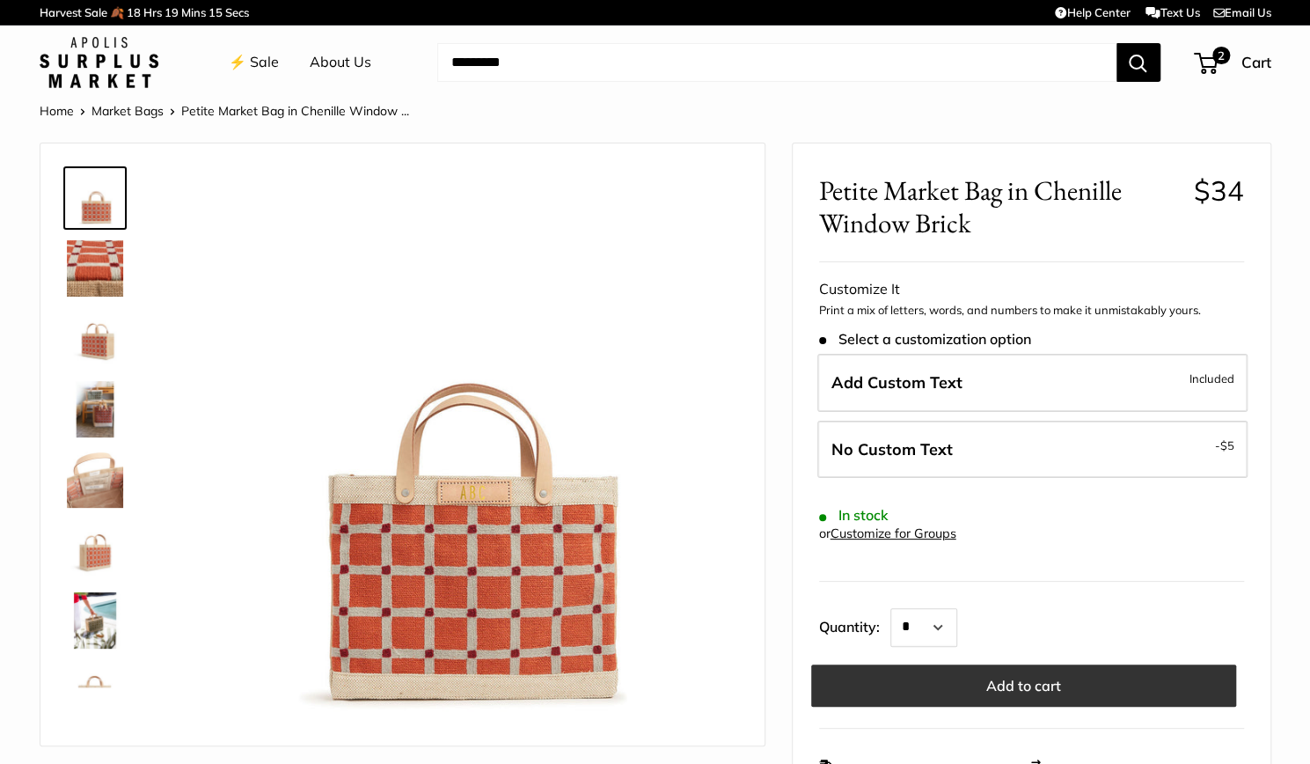
click at [977, 684] on button "Add to cart" at bounding box center [1023, 685] width 425 height 42
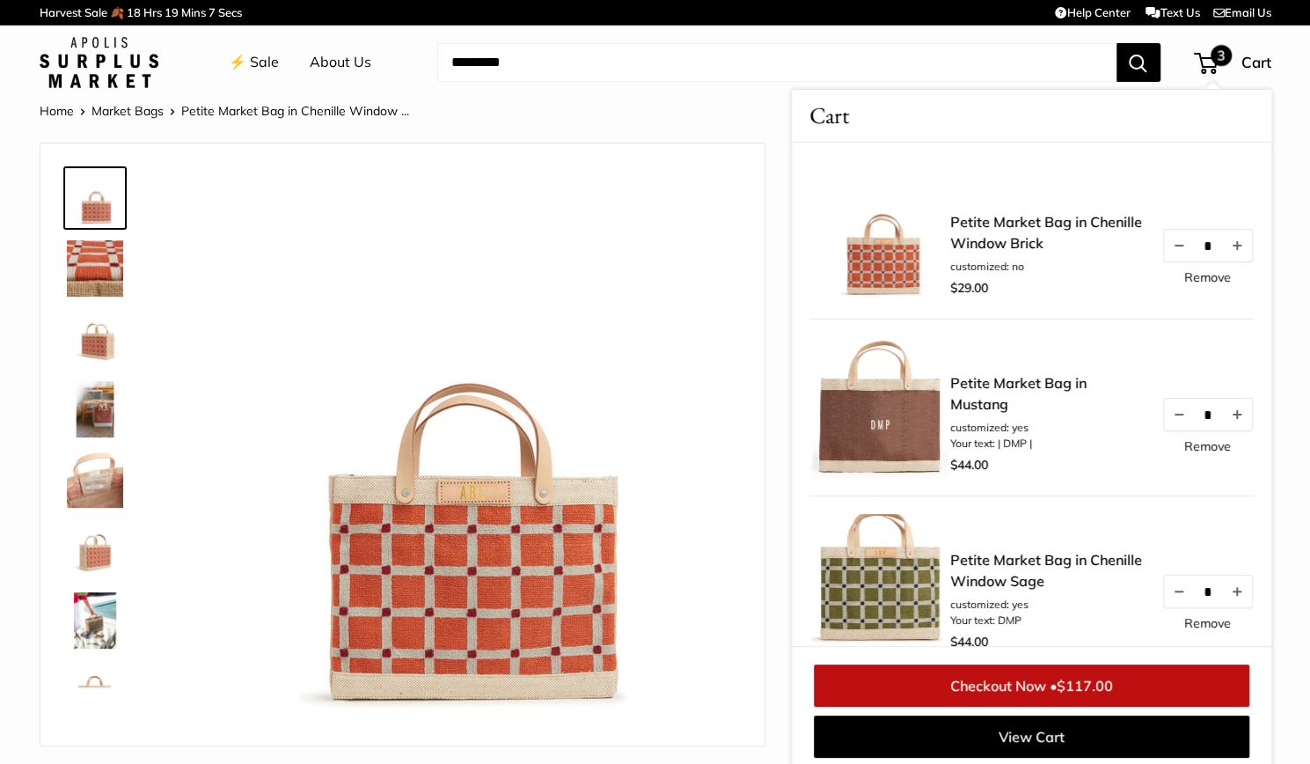
click at [897, 571] on img at bounding box center [880, 584] width 141 height 141
click at [1026, 561] on link "Petite Market Bag in Chenille Window Sage" at bounding box center [1047, 570] width 194 height 42
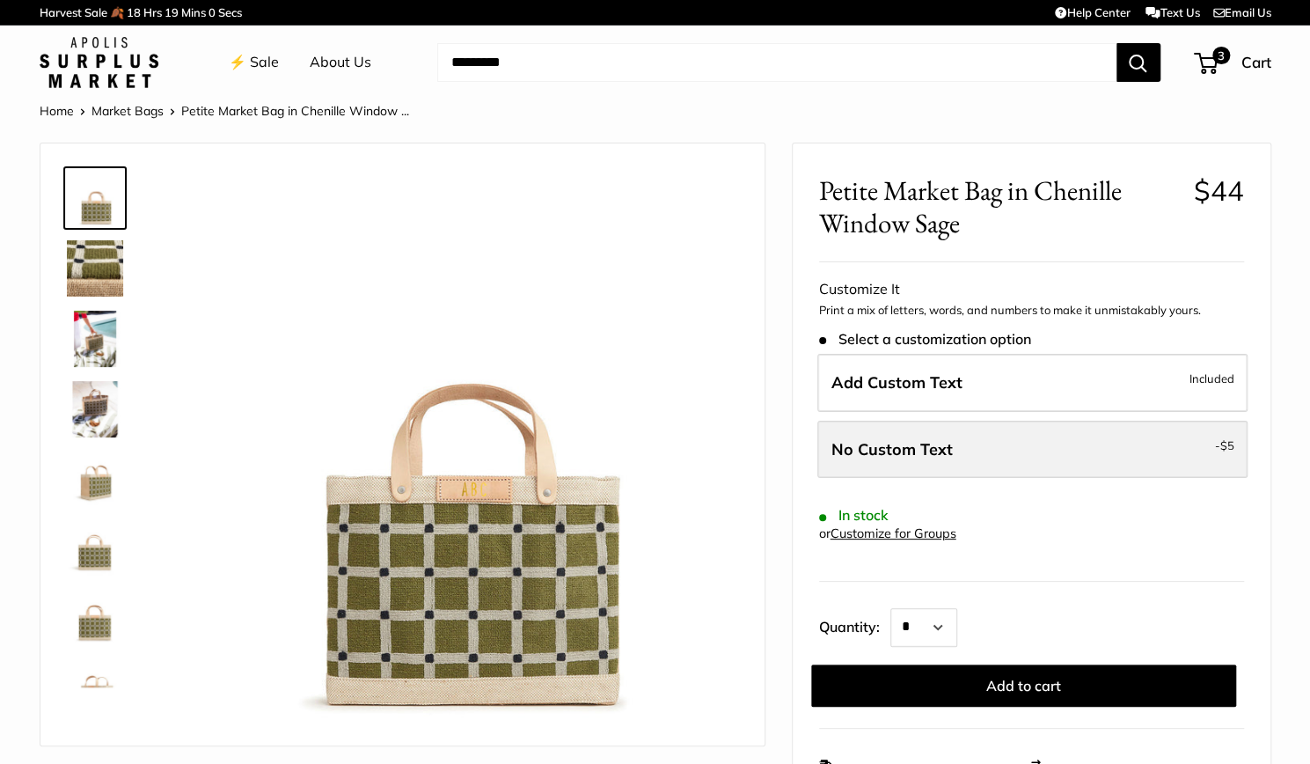
click at [1013, 459] on label "No Custom Text - $5" at bounding box center [1032, 450] width 430 height 58
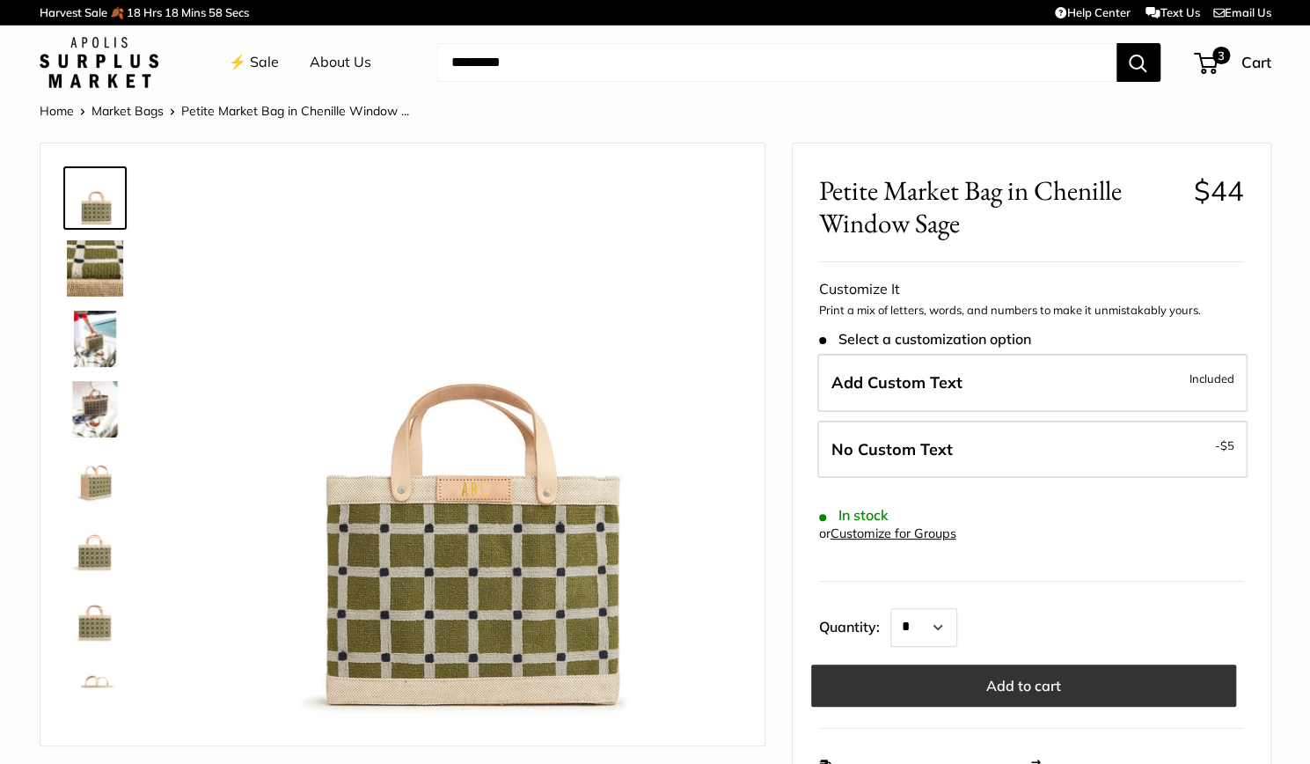
click at [984, 689] on button "Add to cart" at bounding box center [1023, 685] width 425 height 42
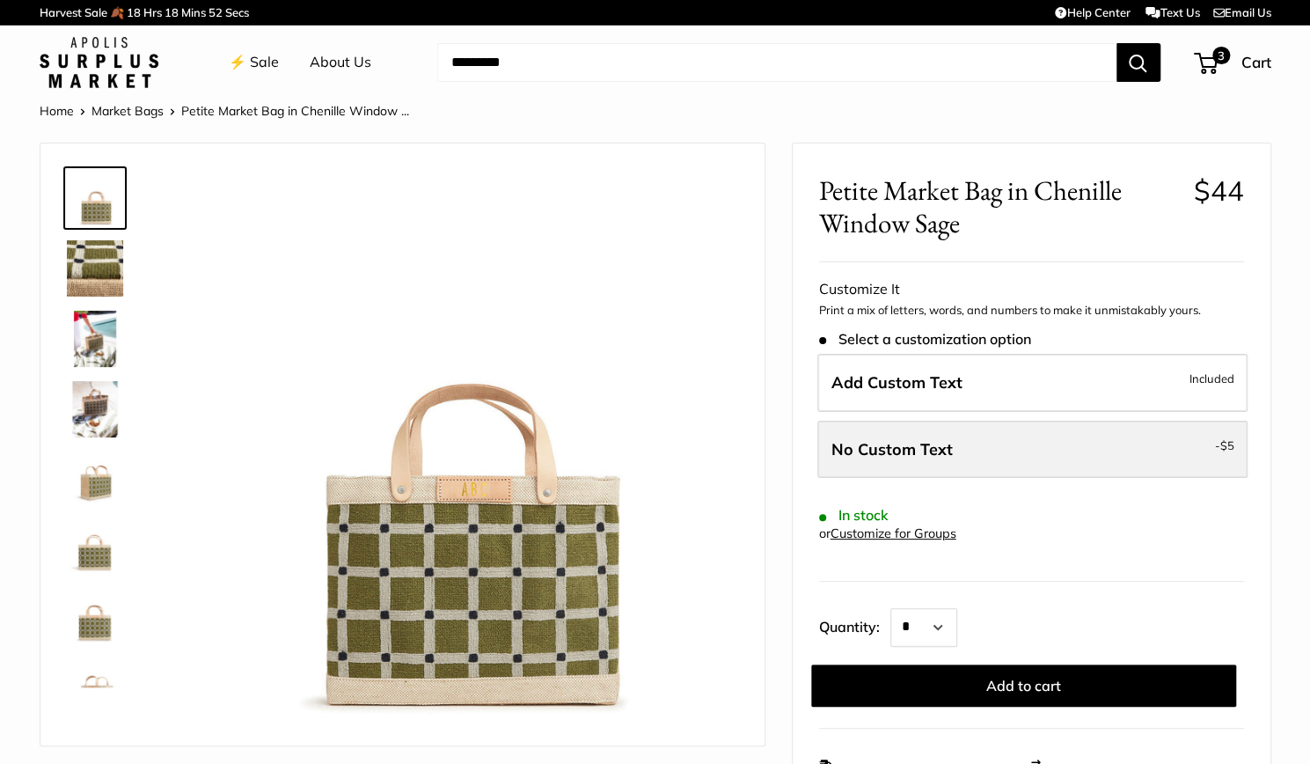
click at [868, 451] on span "No Custom Text" at bounding box center [892, 449] width 121 height 20
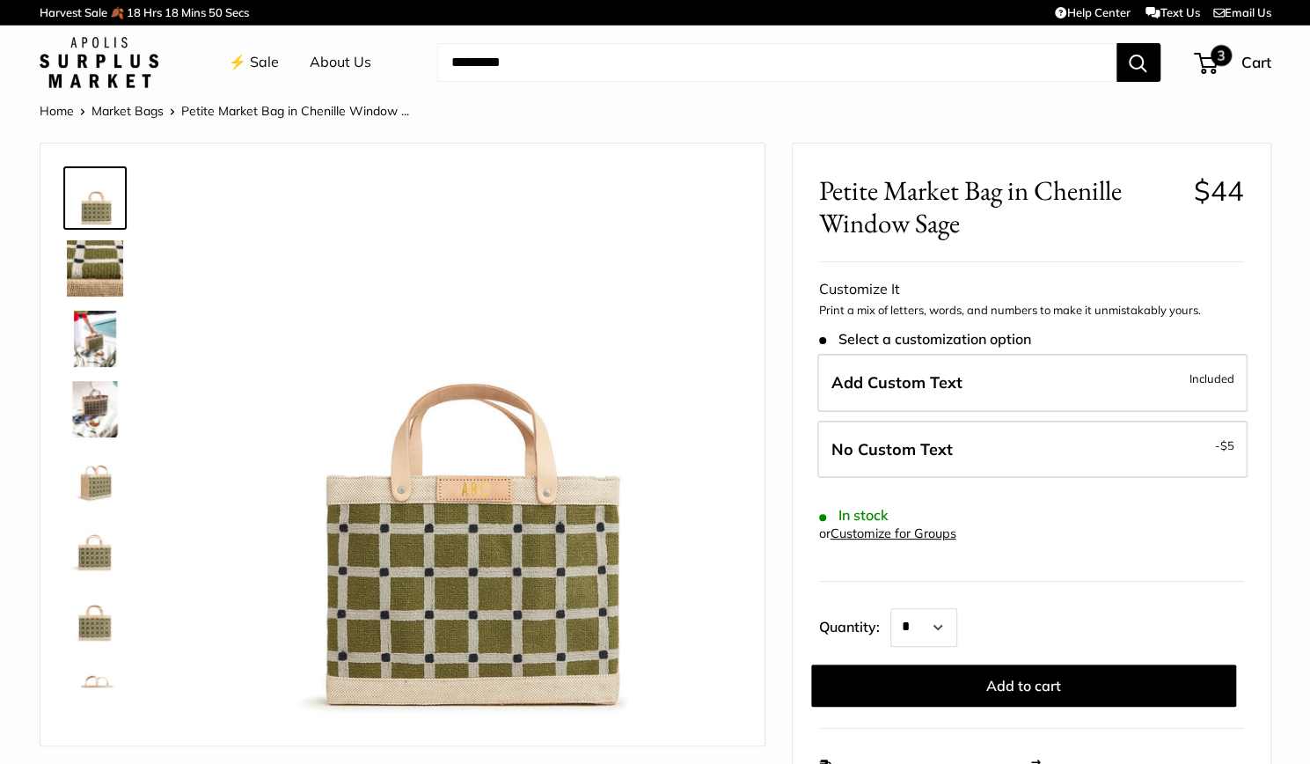
click at [1218, 55] on span "3" at bounding box center [1221, 55] width 21 height 21
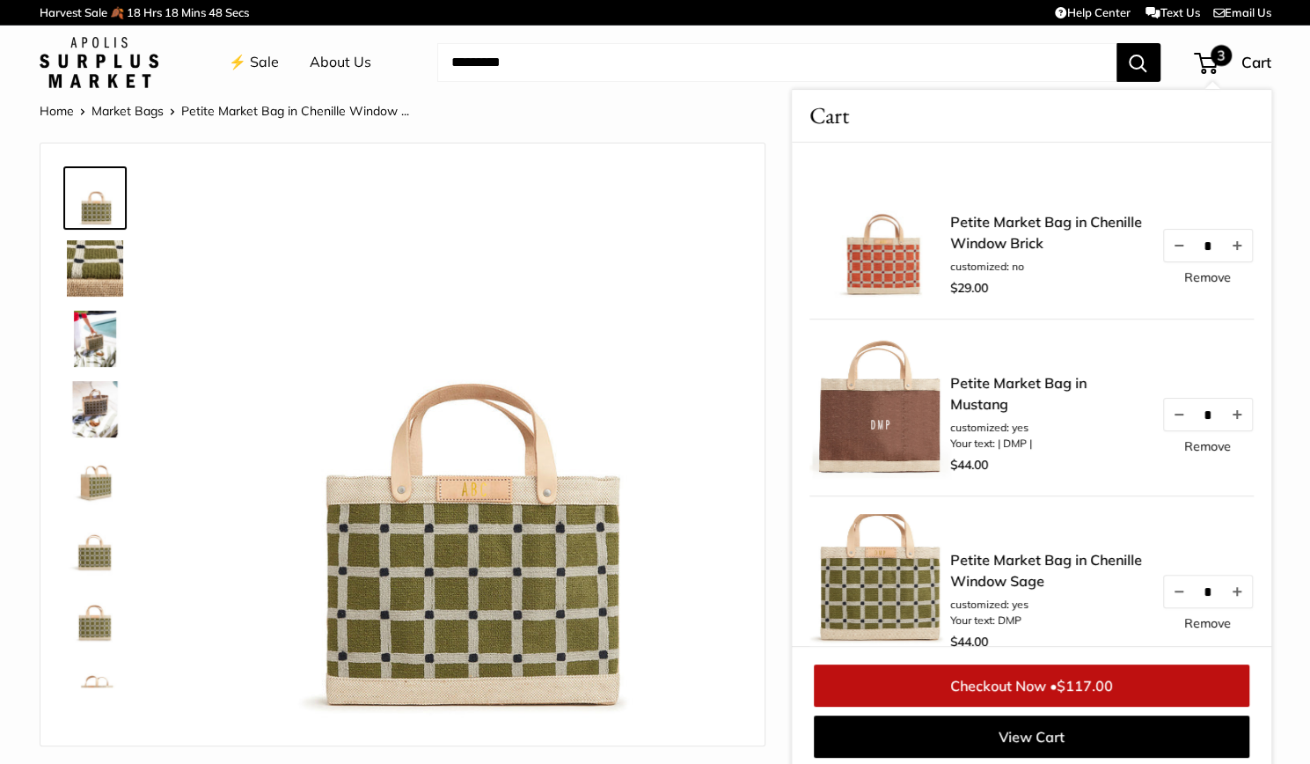
click at [1205, 444] on link "Remove" at bounding box center [1207, 446] width 47 height 12
click at [1186, 446] on link "Remove" at bounding box center [1207, 446] width 47 height 12
click at [1163, 409] on button "Decrease quantity by 1" at bounding box center [1178, 415] width 30 height 32
click at [1100, 684] on span "$117.00" at bounding box center [1085, 686] width 56 height 18
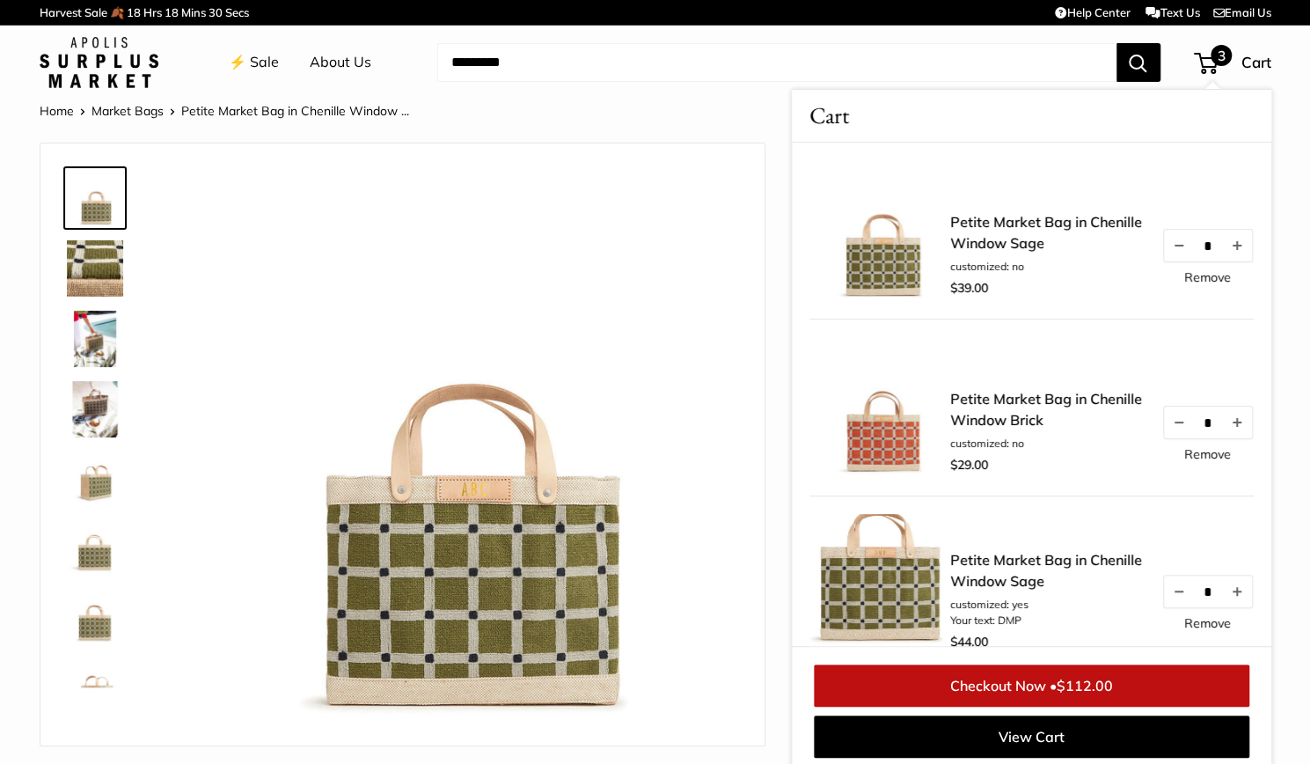
scroll to position [7, 0]
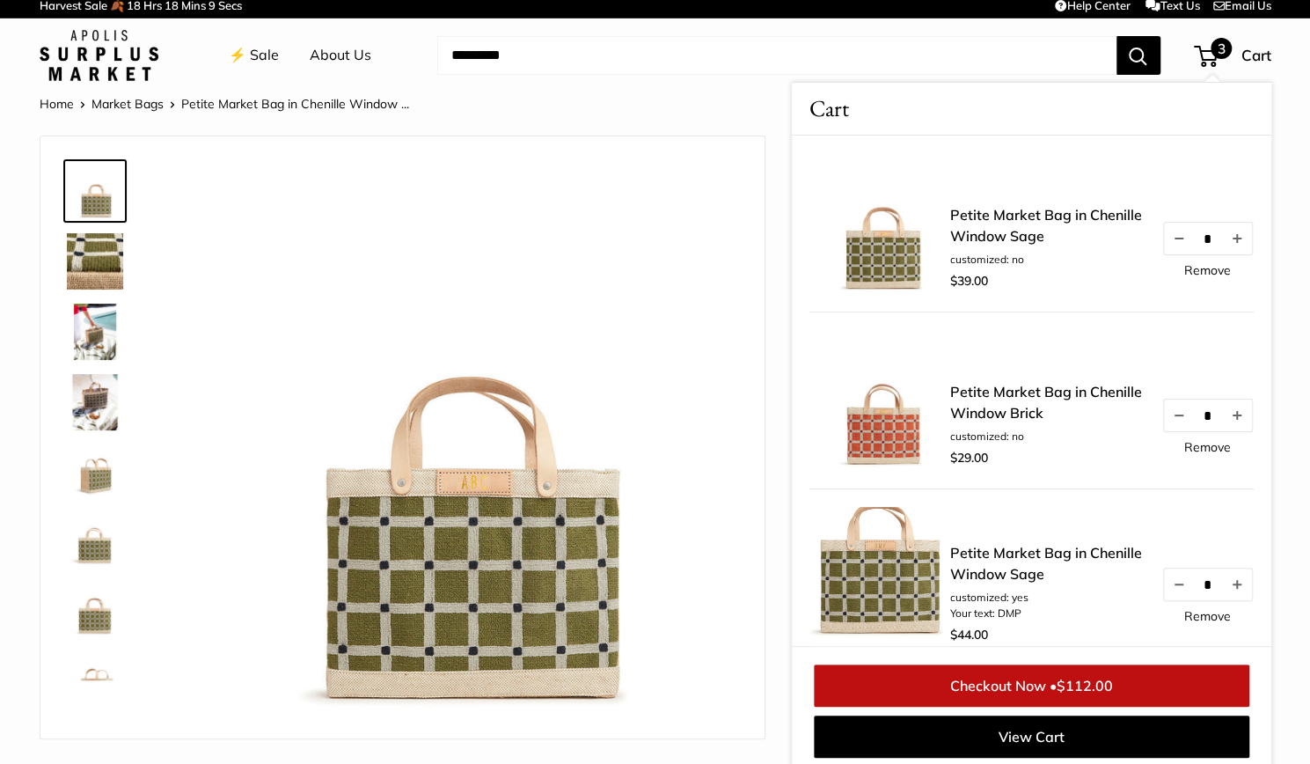
click at [1193, 451] on link "Remove" at bounding box center [1207, 447] width 47 height 12
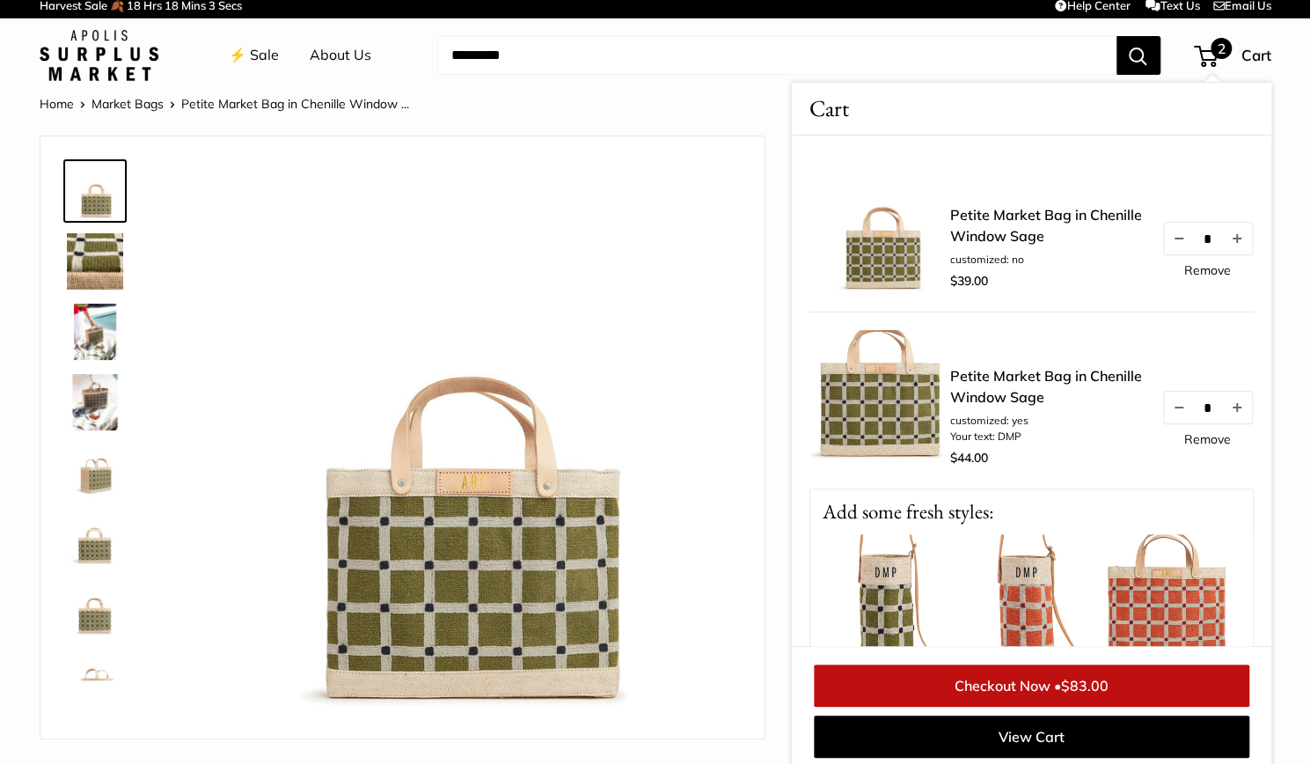
scroll to position [14, 0]
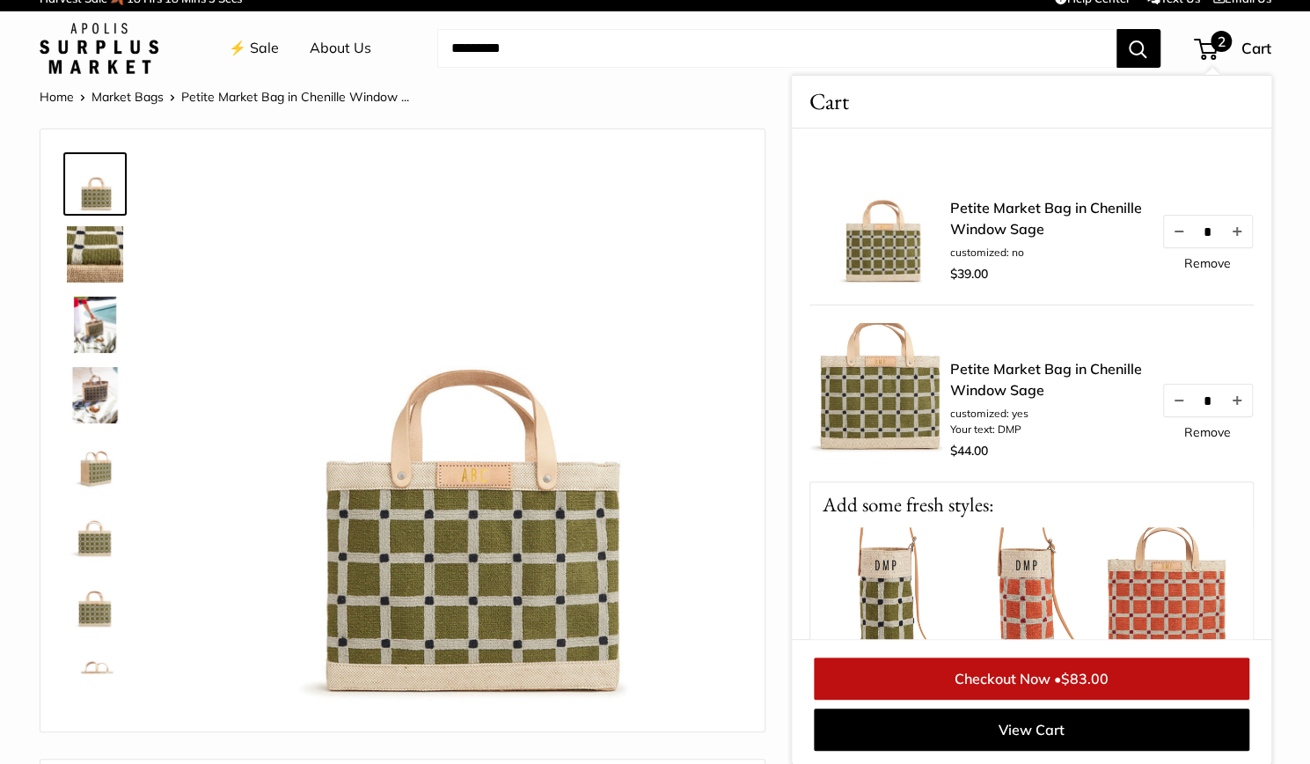
click at [263, 54] on link "⚡️ Sale" at bounding box center [254, 48] width 50 height 26
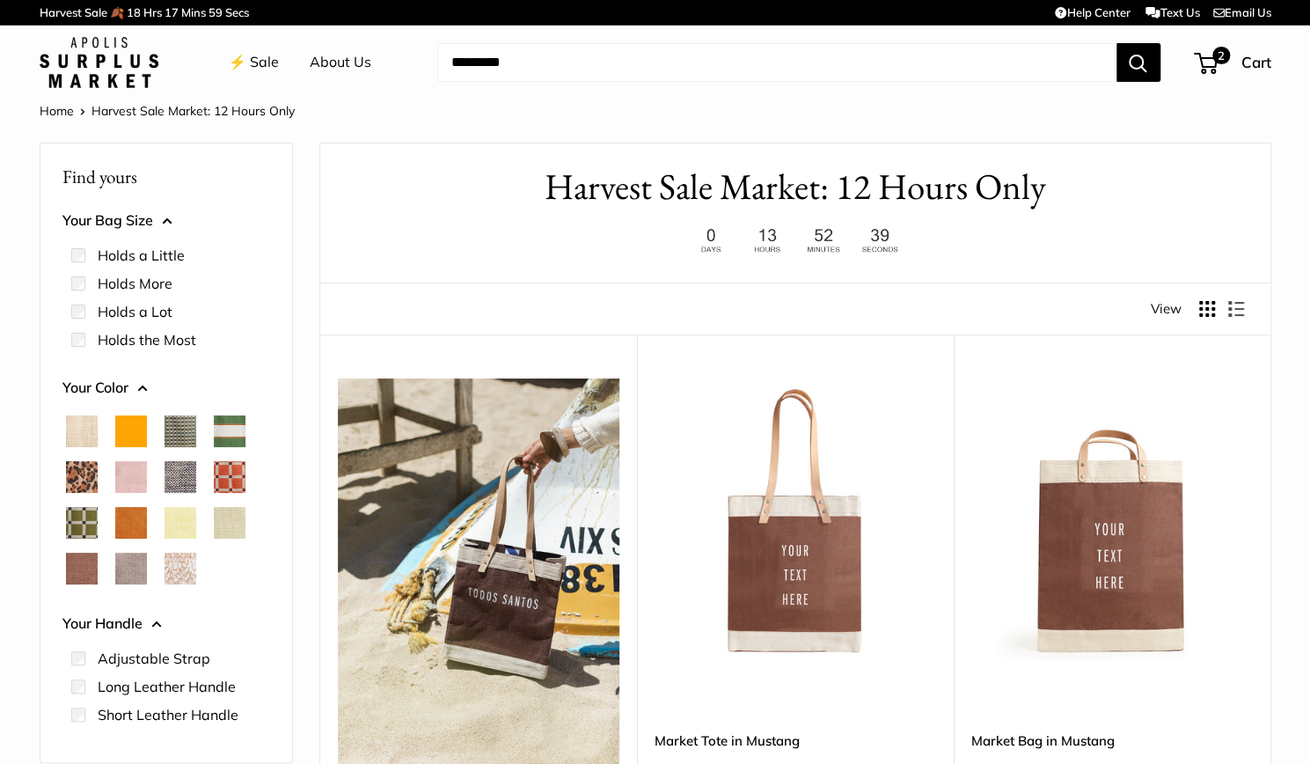
click at [172, 425] on span "Green Gingham" at bounding box center [181, 431] width 32 height 32
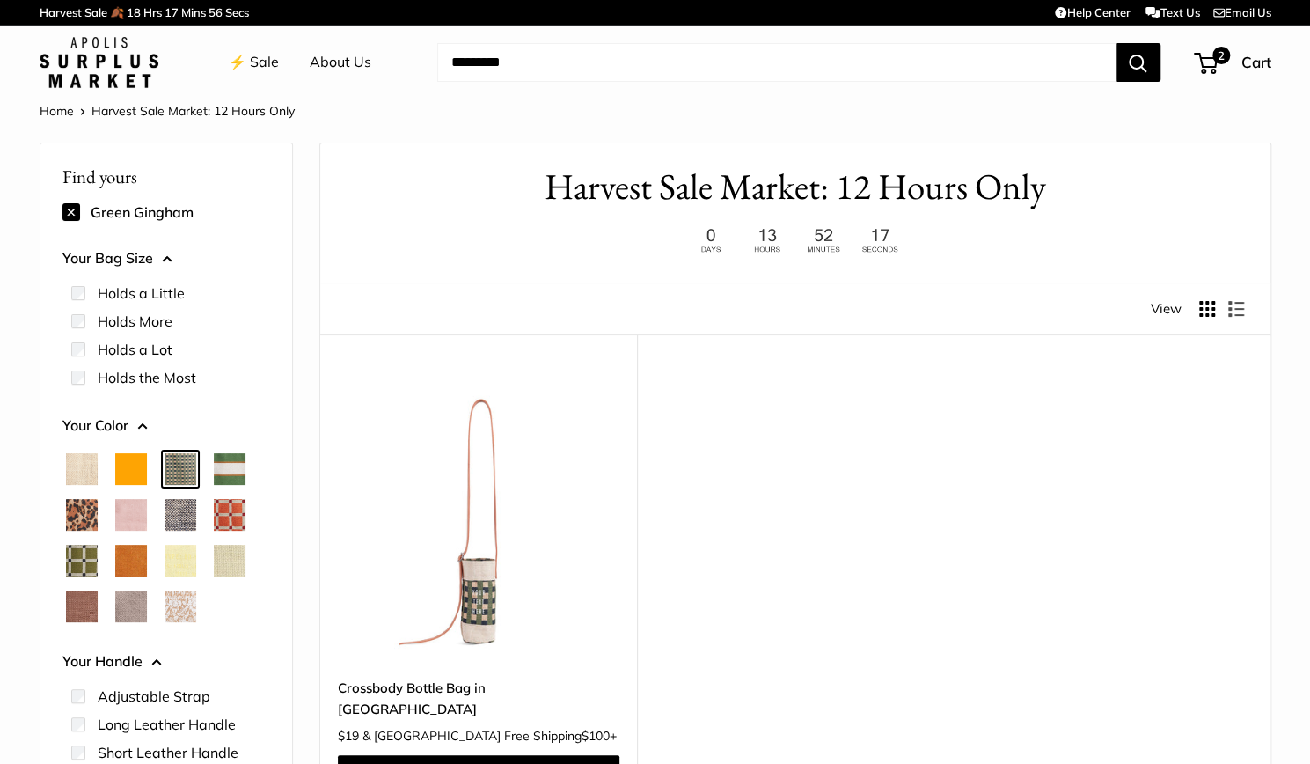
click at [69, 503] on span "Cheetah" at bounding box center [82, 515] width 32 height 32
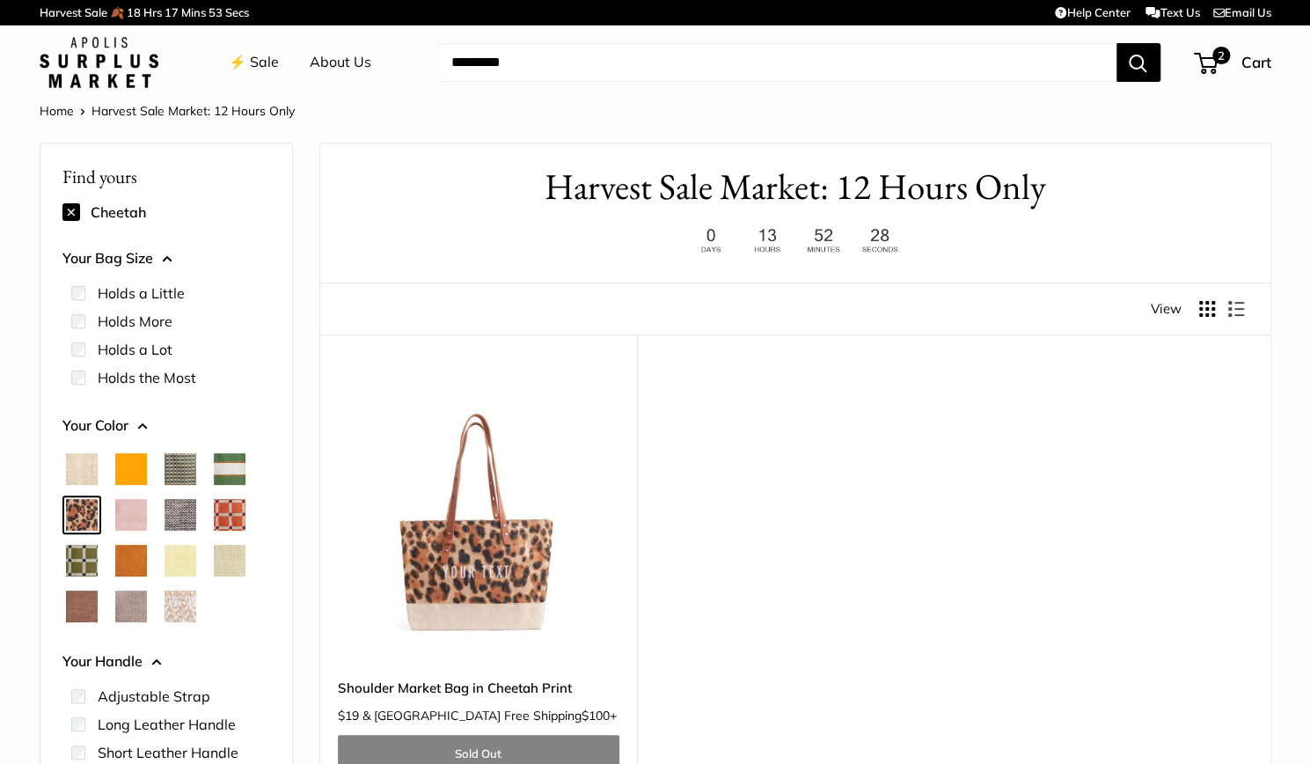
click at [192, 605] on span "White Porcelain" at bounding box center [181, 606] width 32 height 32
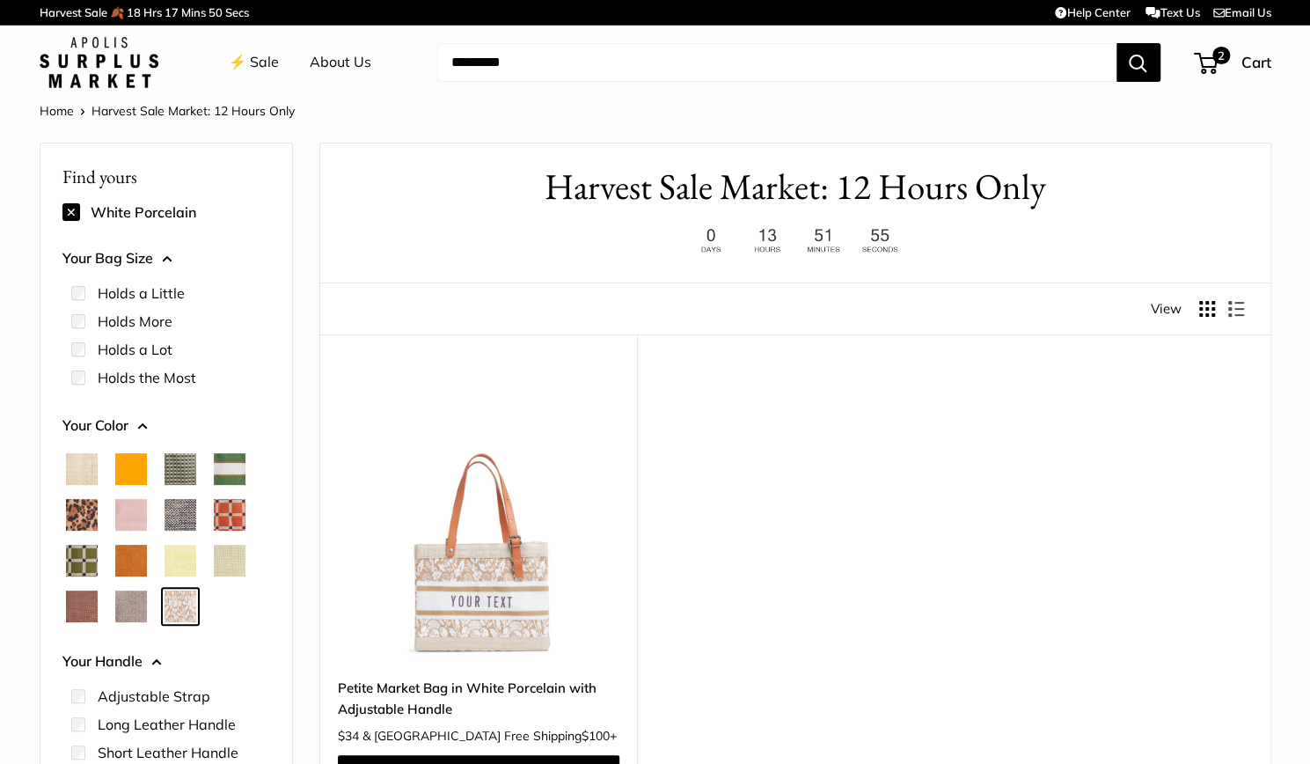
click at [223, 517] on span "Chenille Window Brick" at bounding box center [230, 515] width 32 height 32
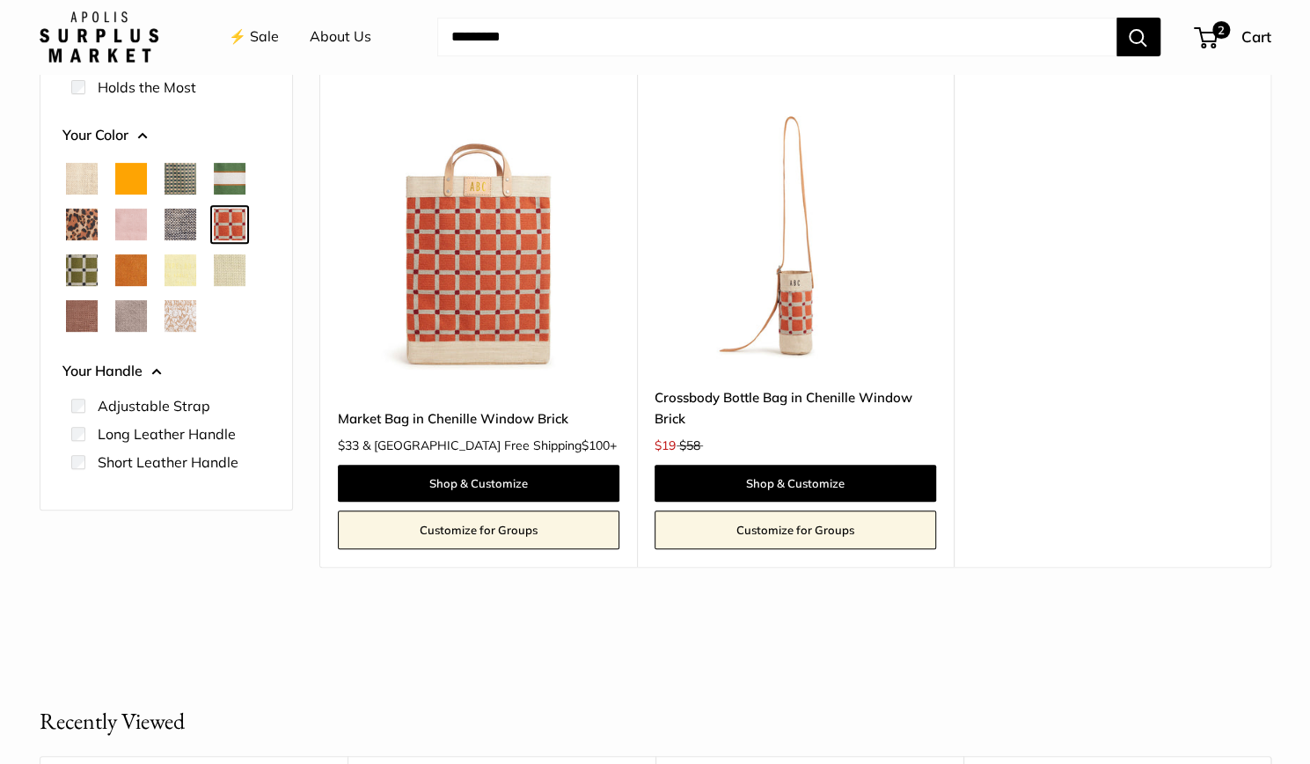
scroll to position [264, 0]
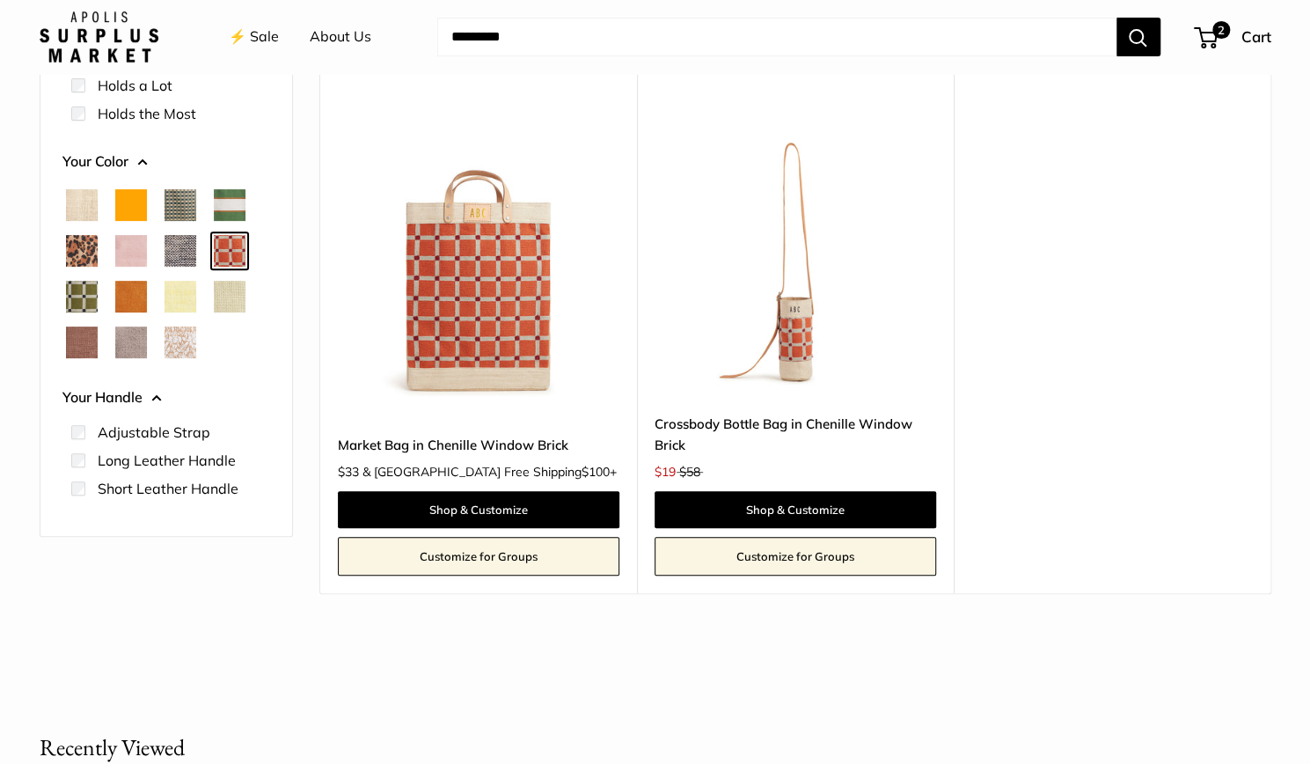
click at [77, 304] on span "Chenille Window Sage" at bounding box center [82, 297] width 32 height 32
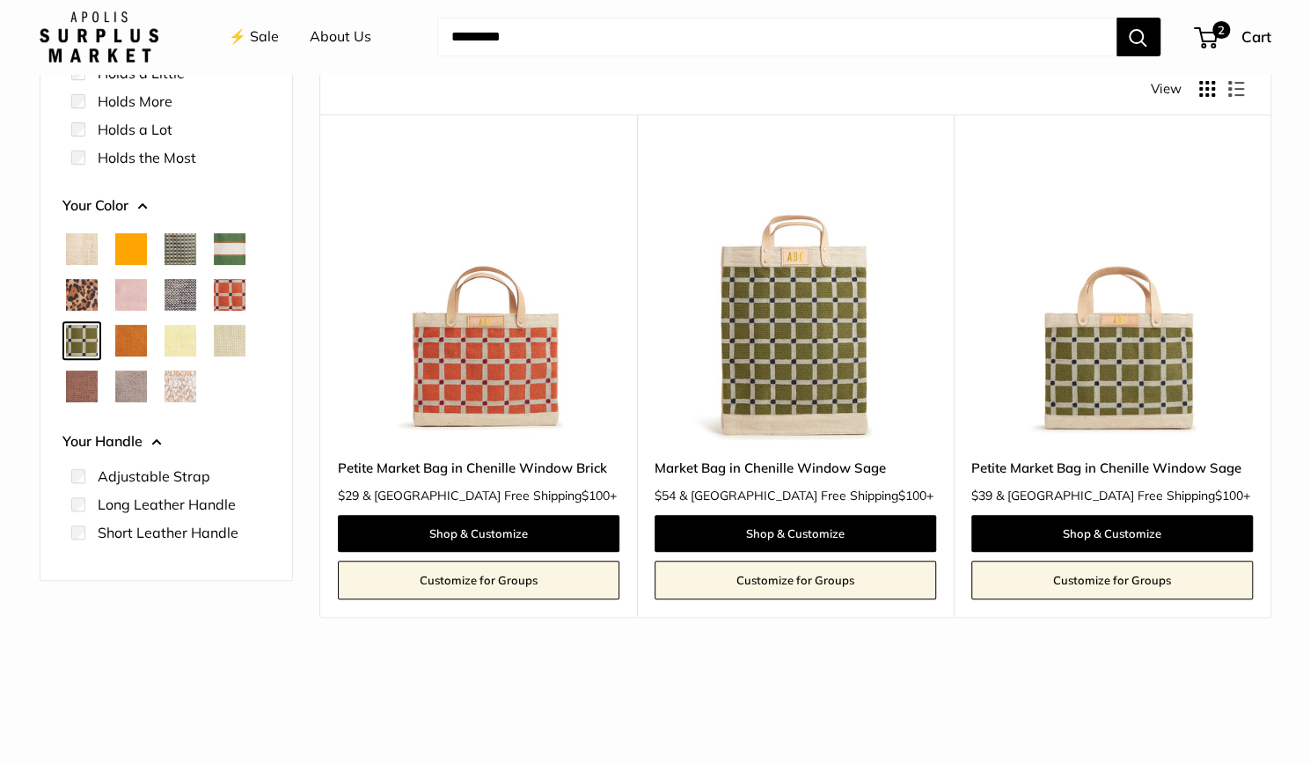
scroll to position [222, 0]
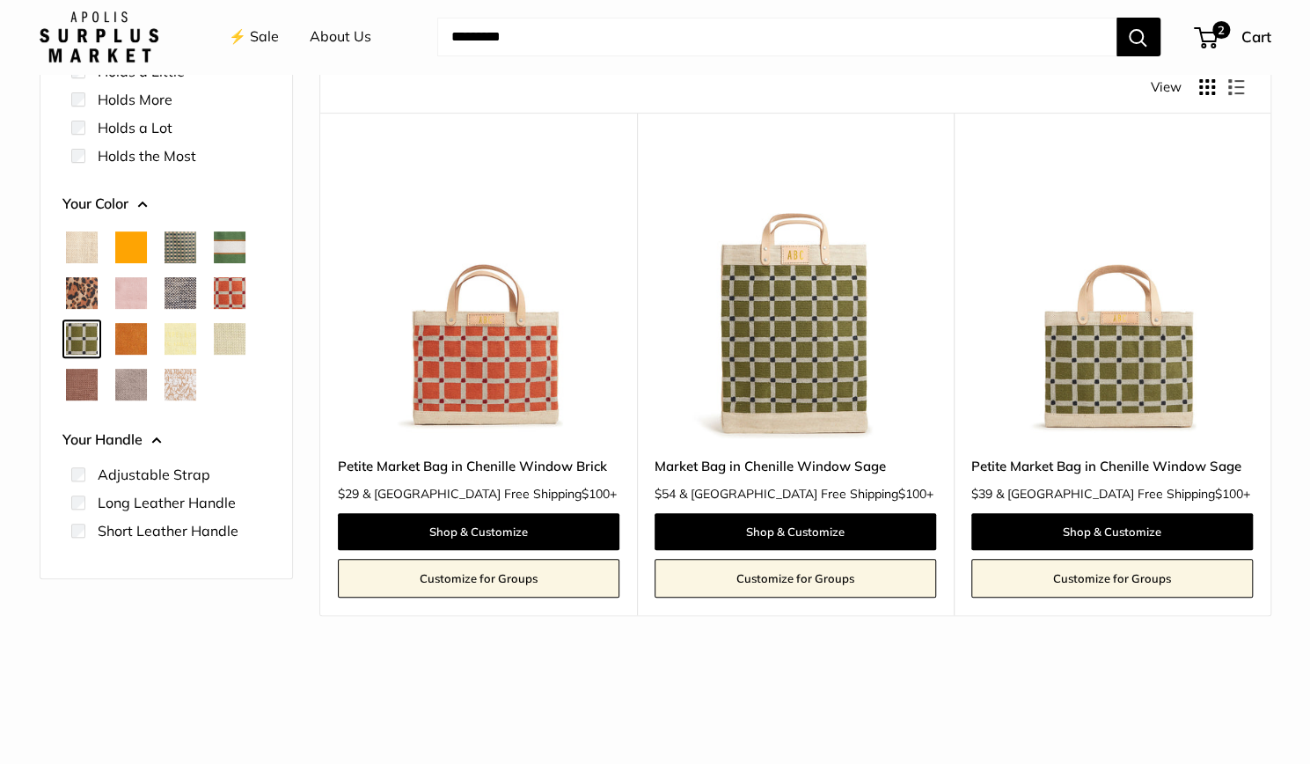
click at [77, 386] on span "Mustang" at bounding box center [82, 385] width 32 height 32
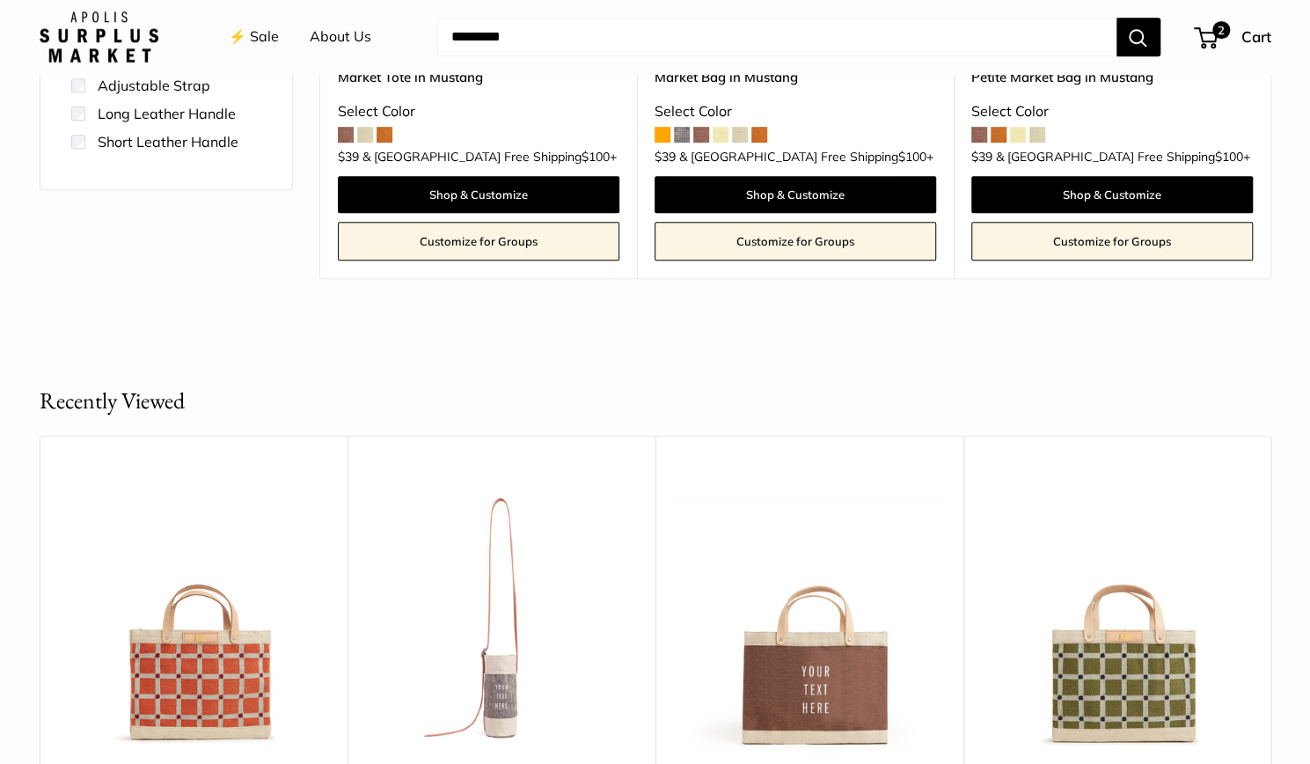
scroll to position [609, 0]
